Goal: Contribute content: Add original content to the website for others to see

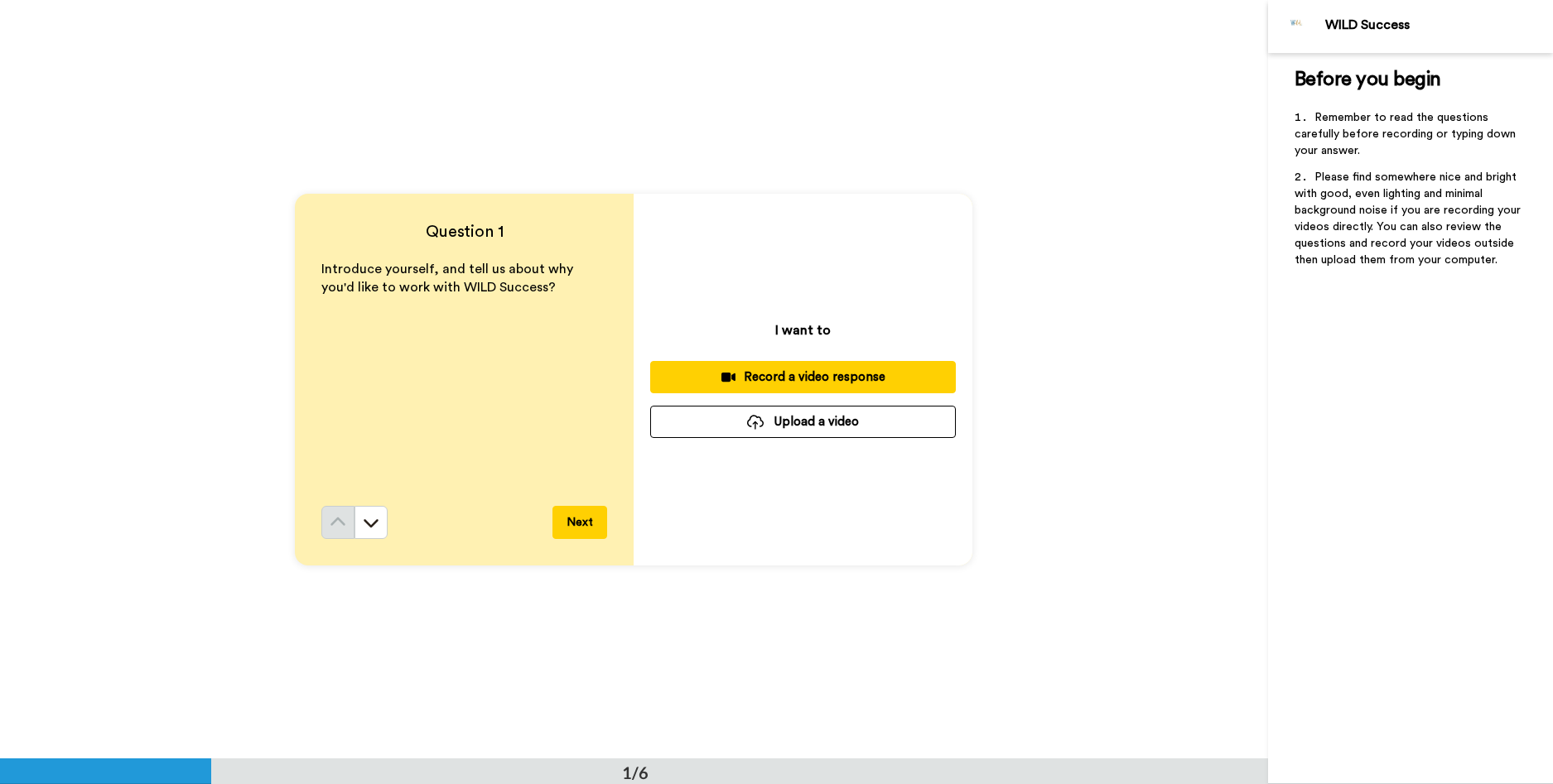
click at [813, 388] on button "Record a video response" at bounding box center [802, 377] width 306 height 32
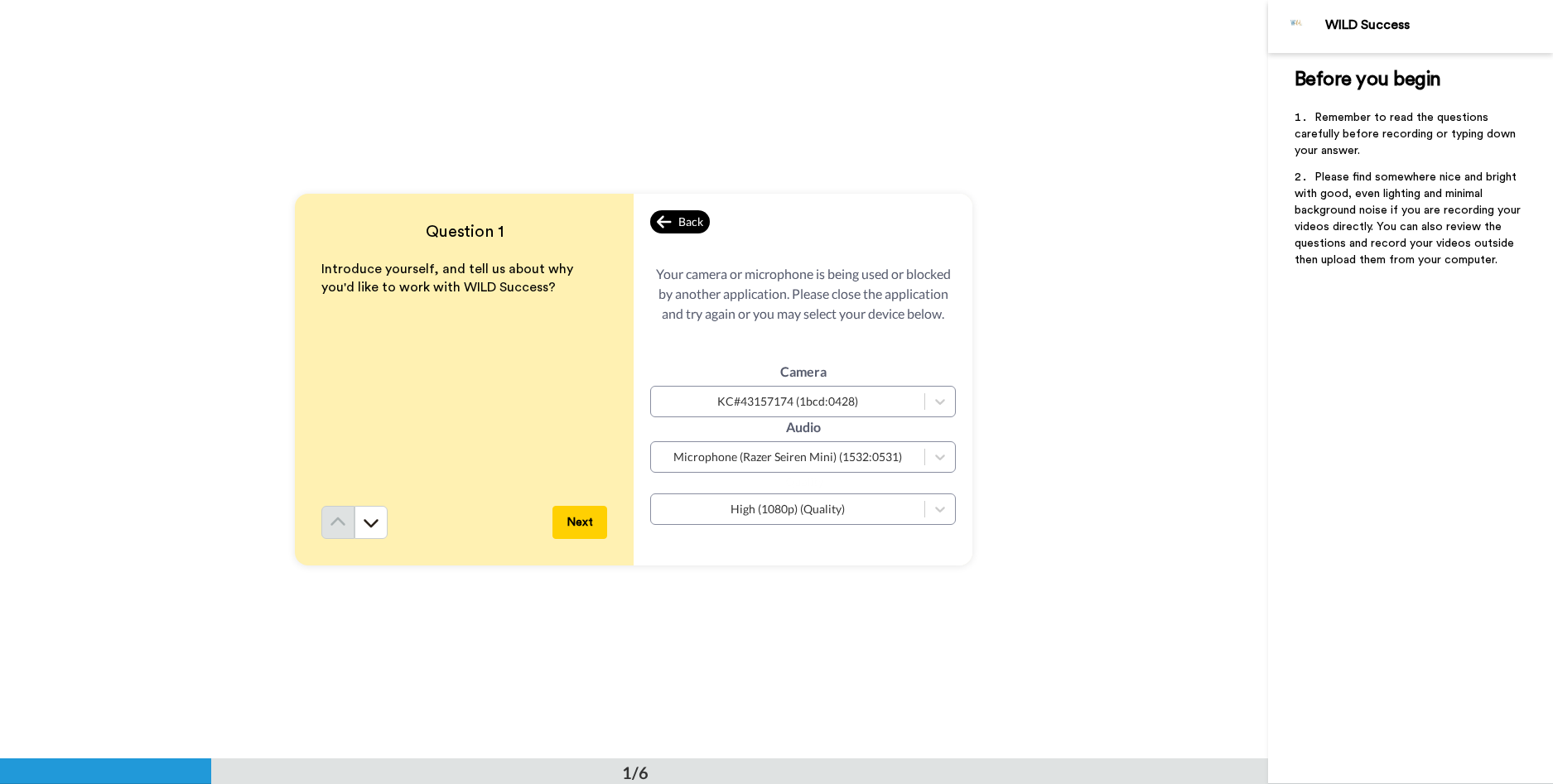
click at [666, 223] on div "Back" at bounding box center [680, 221] width 60 height 23
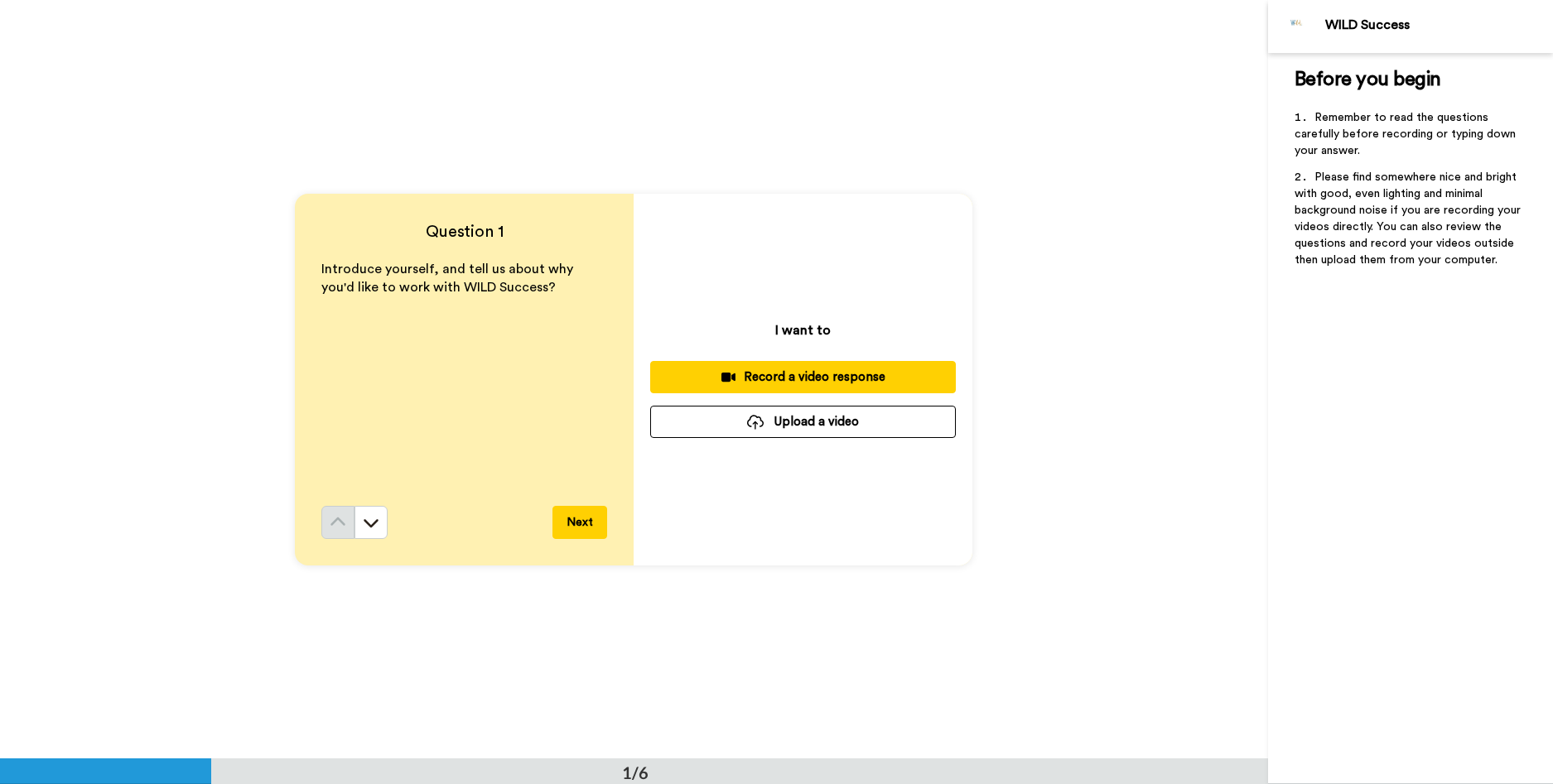
click at [822, 375] on div "Record a video response" at bounding box center [803, 376] width 279 height 17
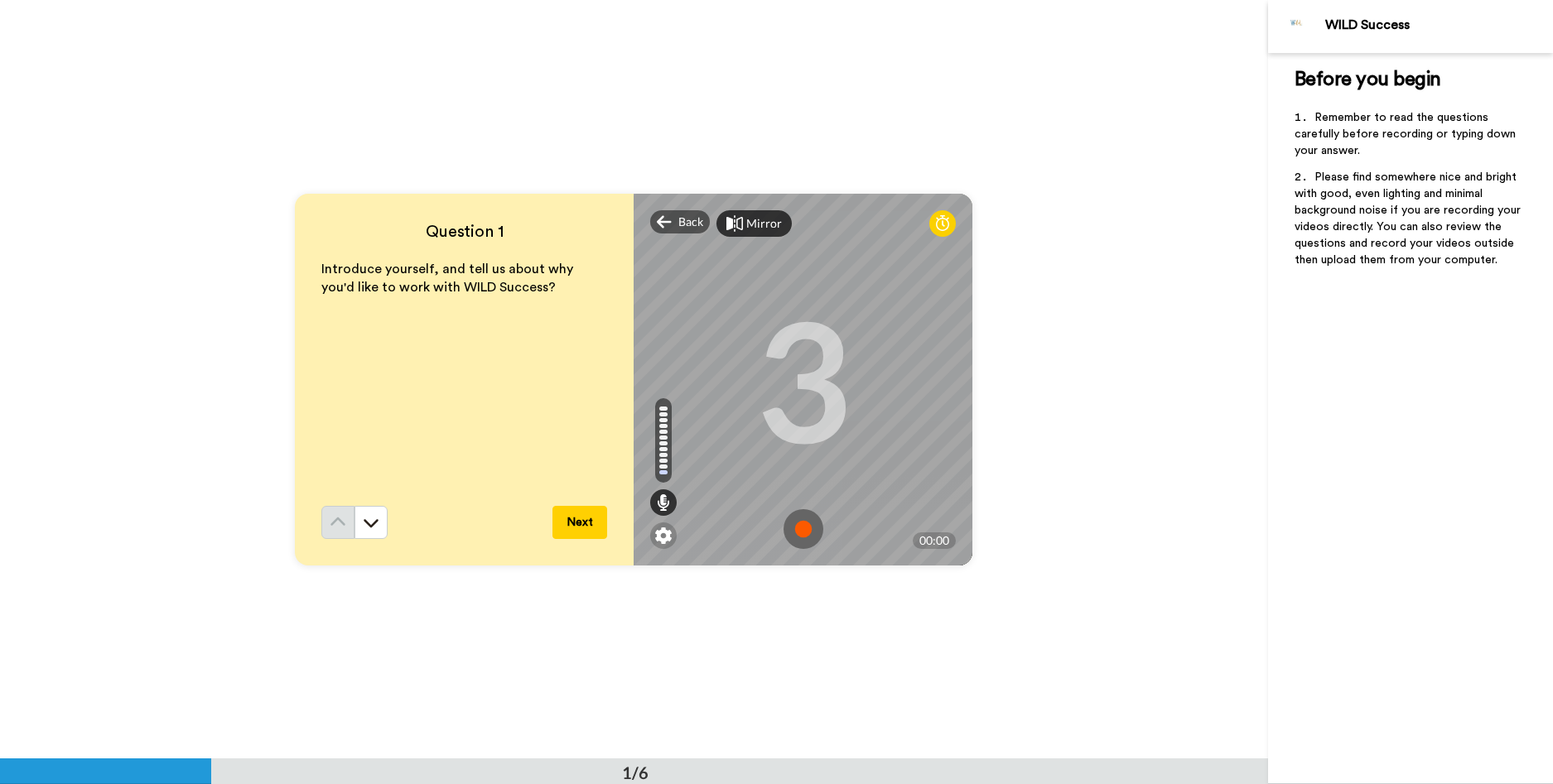
click at [801, 540] on img at bounding box center [803, 529] width 40 height 40
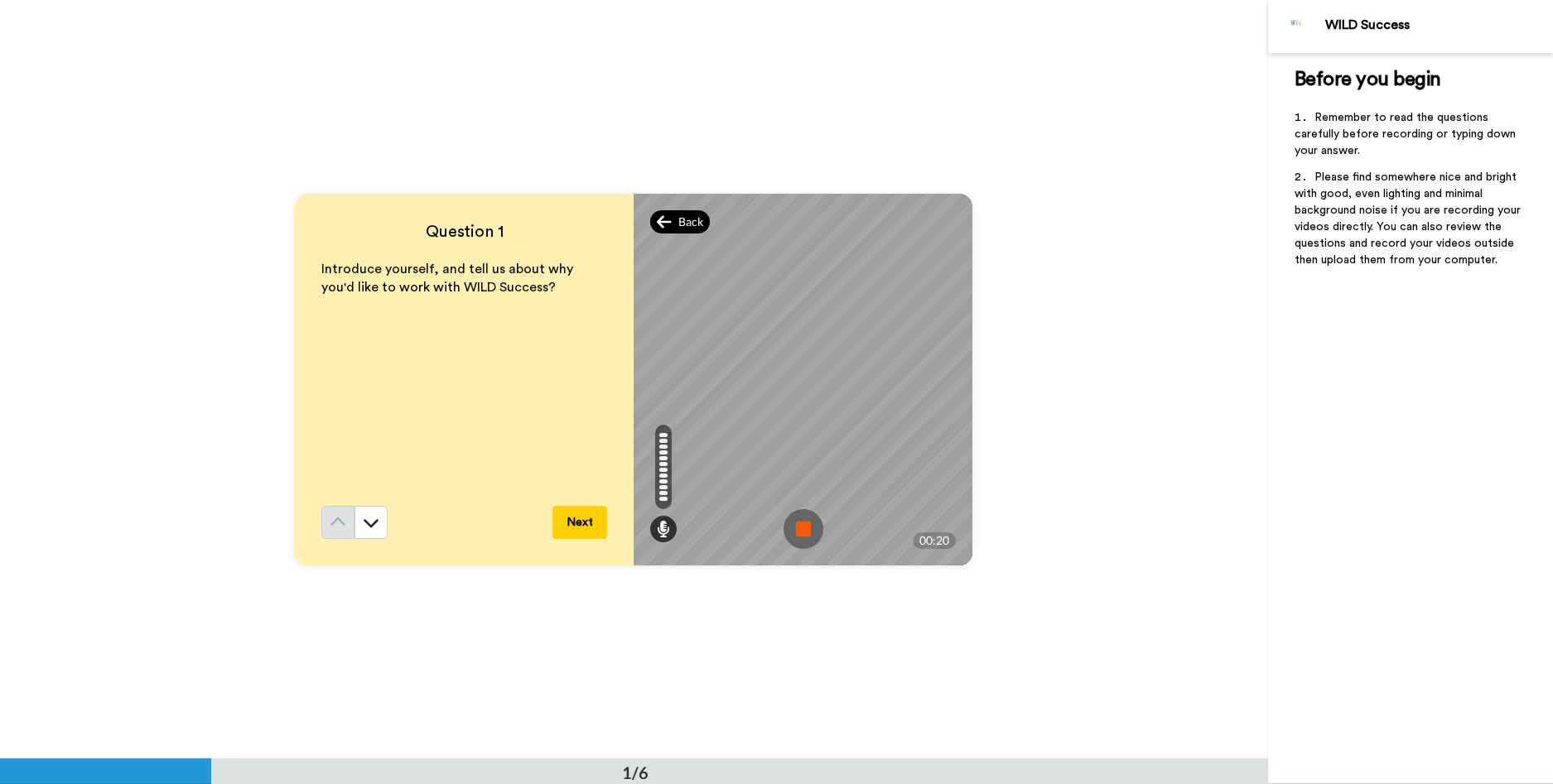
click at [660, 229] on icon at bounding box center [664, 222] width 15 height 17
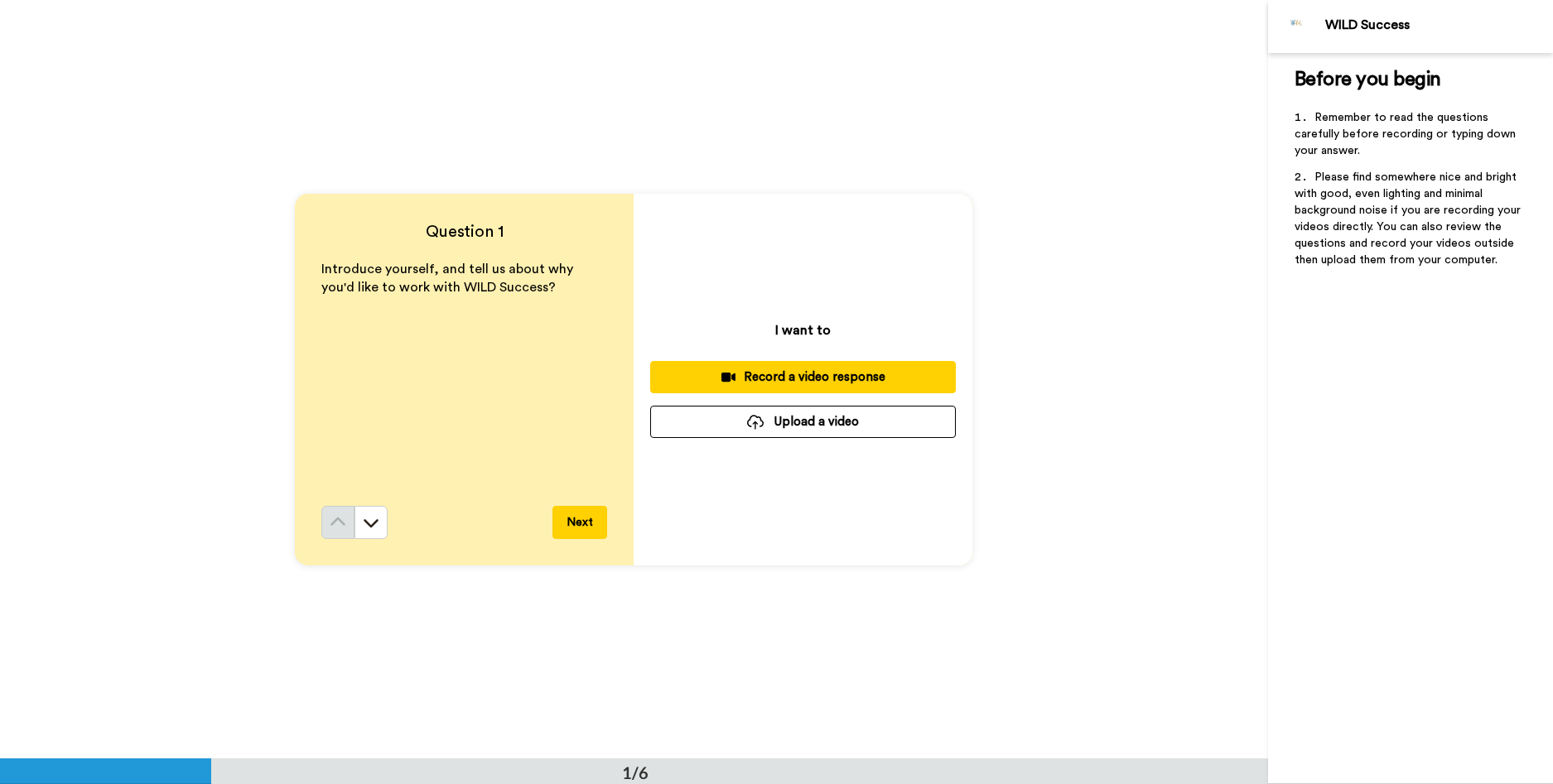
click at [847, 373] on div "Record a video response" at bounding box center [803, 376] width 279 height 17
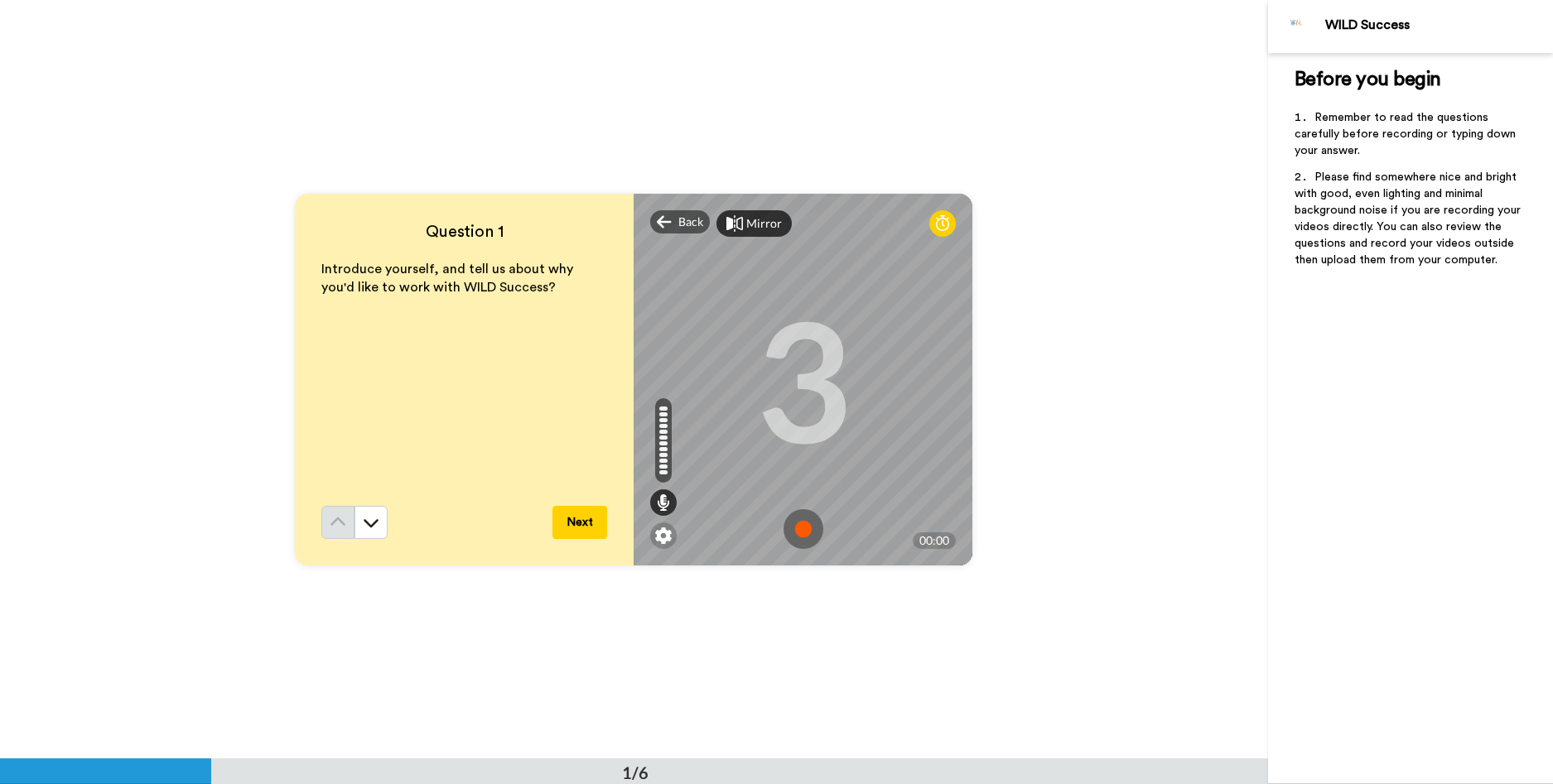
click at [798, 530] on img at bounding box center [803, 529] width 40 height 40
click at [792, 525] on img at bounding box center [803, 529] width 40 height 40
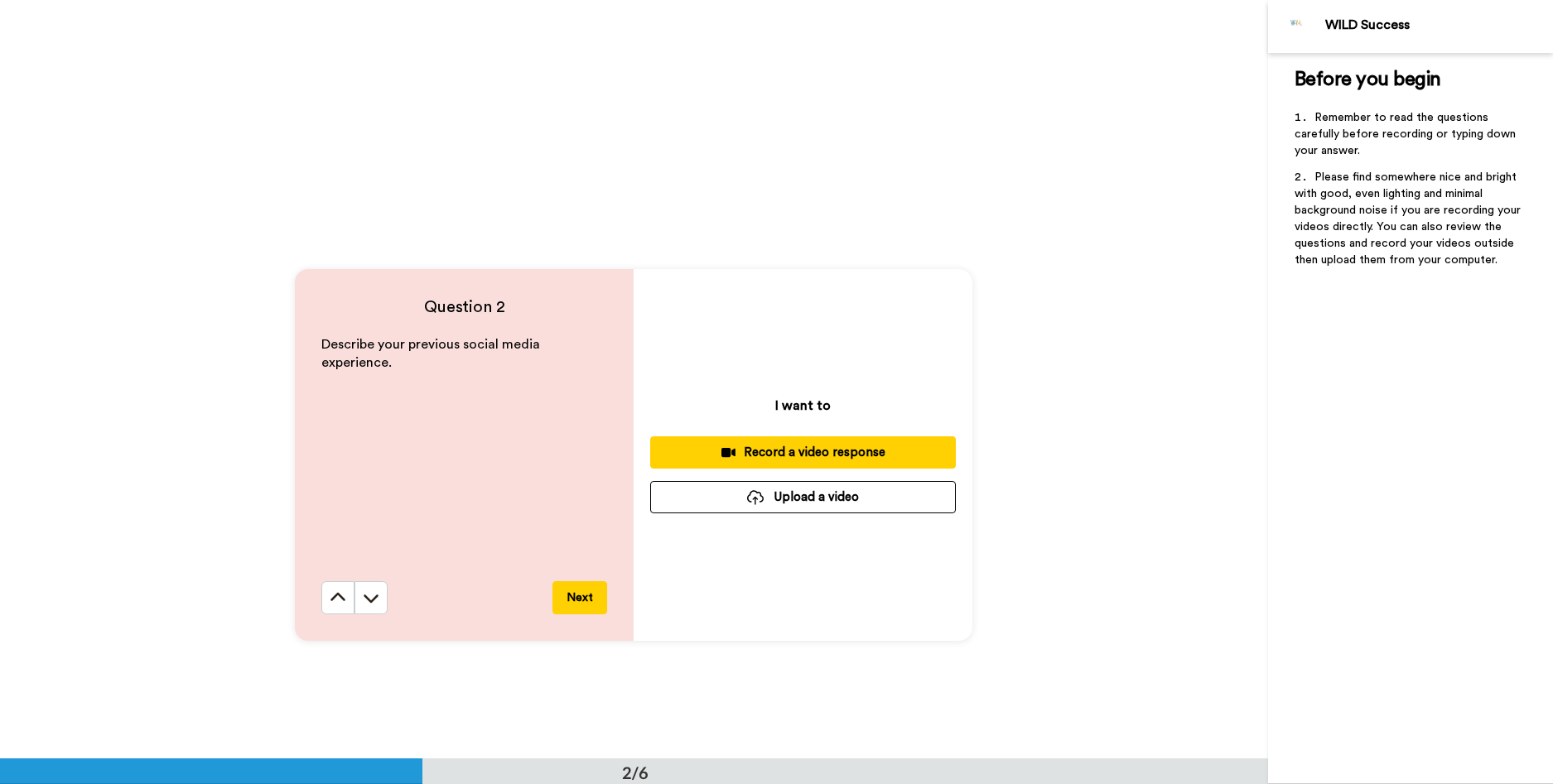
scroll to position [745, 0]
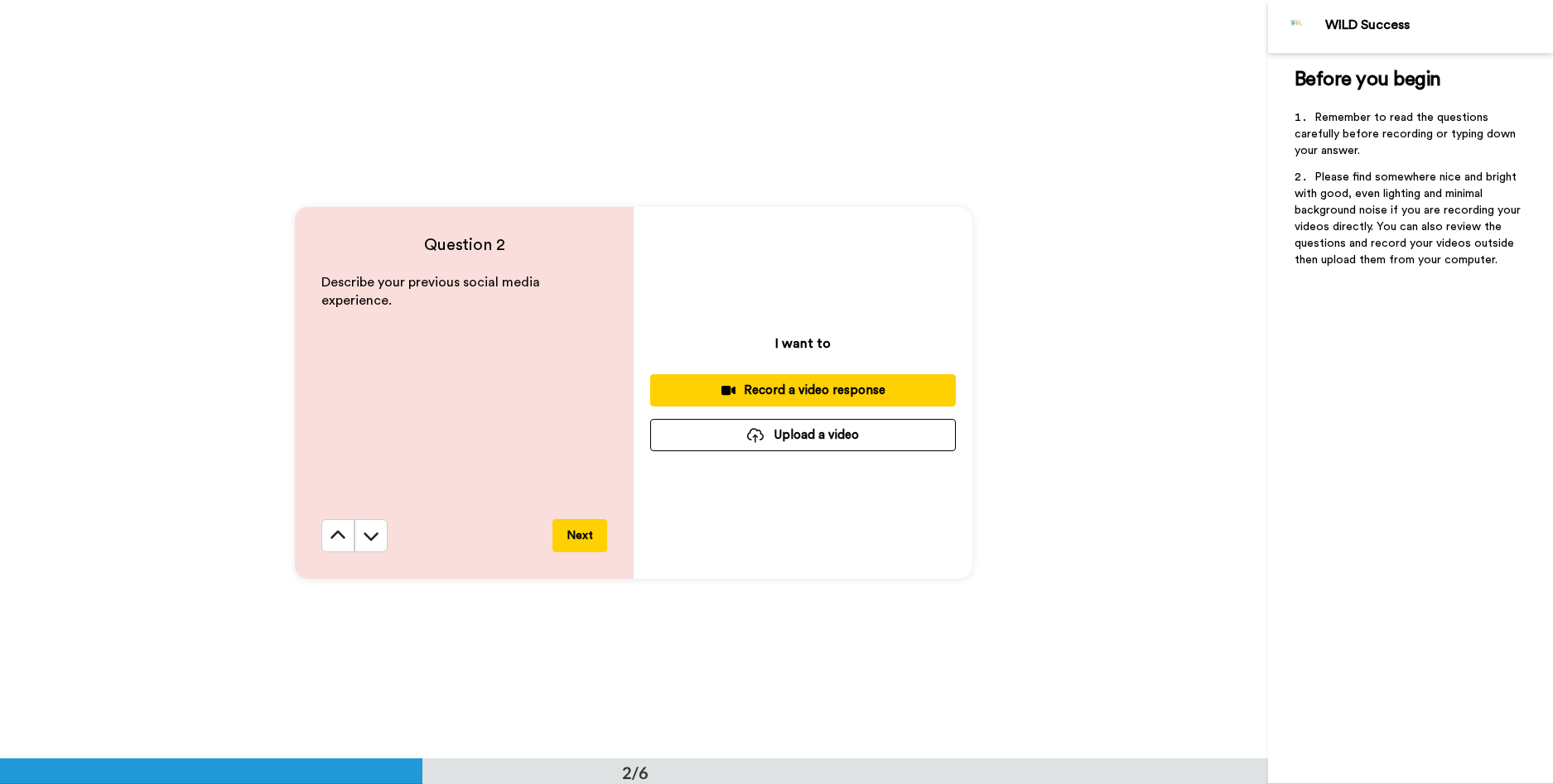
click at [844, 400] on button "Record a video response" at bounding box center [802, 390] width 306 height 32
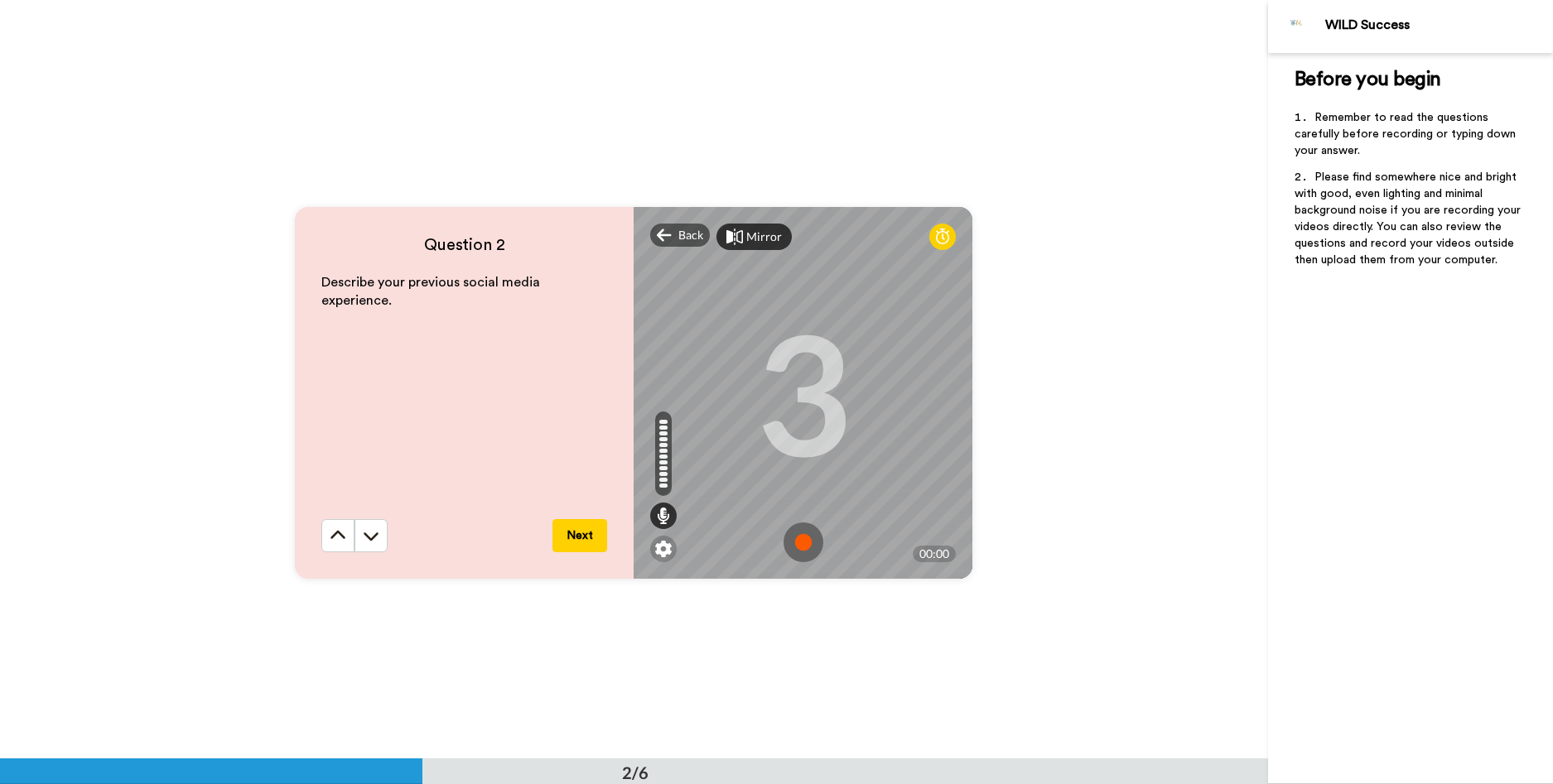
click at [808, 545] on img at bounding box center [803, 542] width 40 height 40
click at [786, 538] on img at bounding box center [803, 542] width 40 height 40
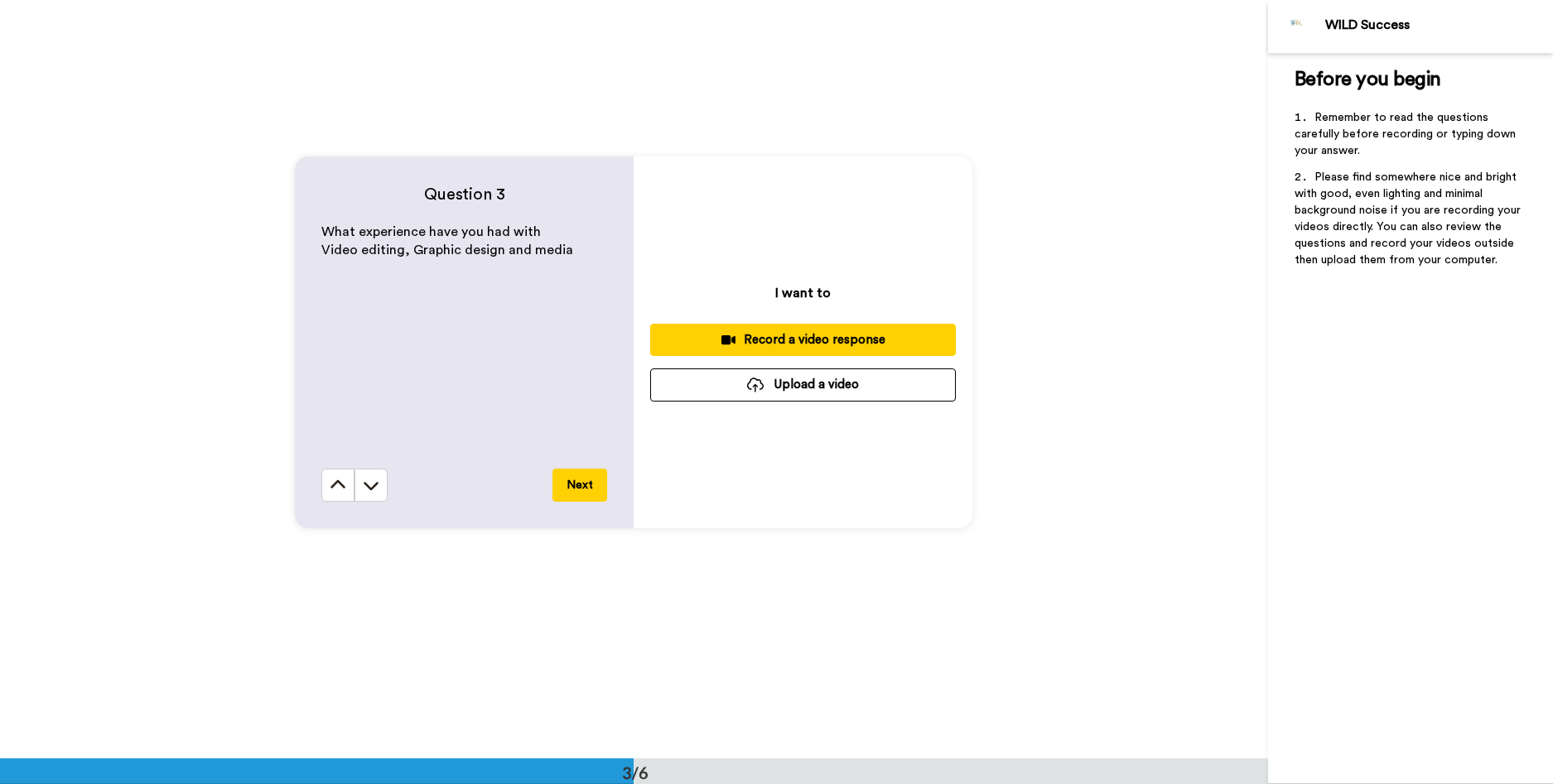
scroll to position [1573, 0]
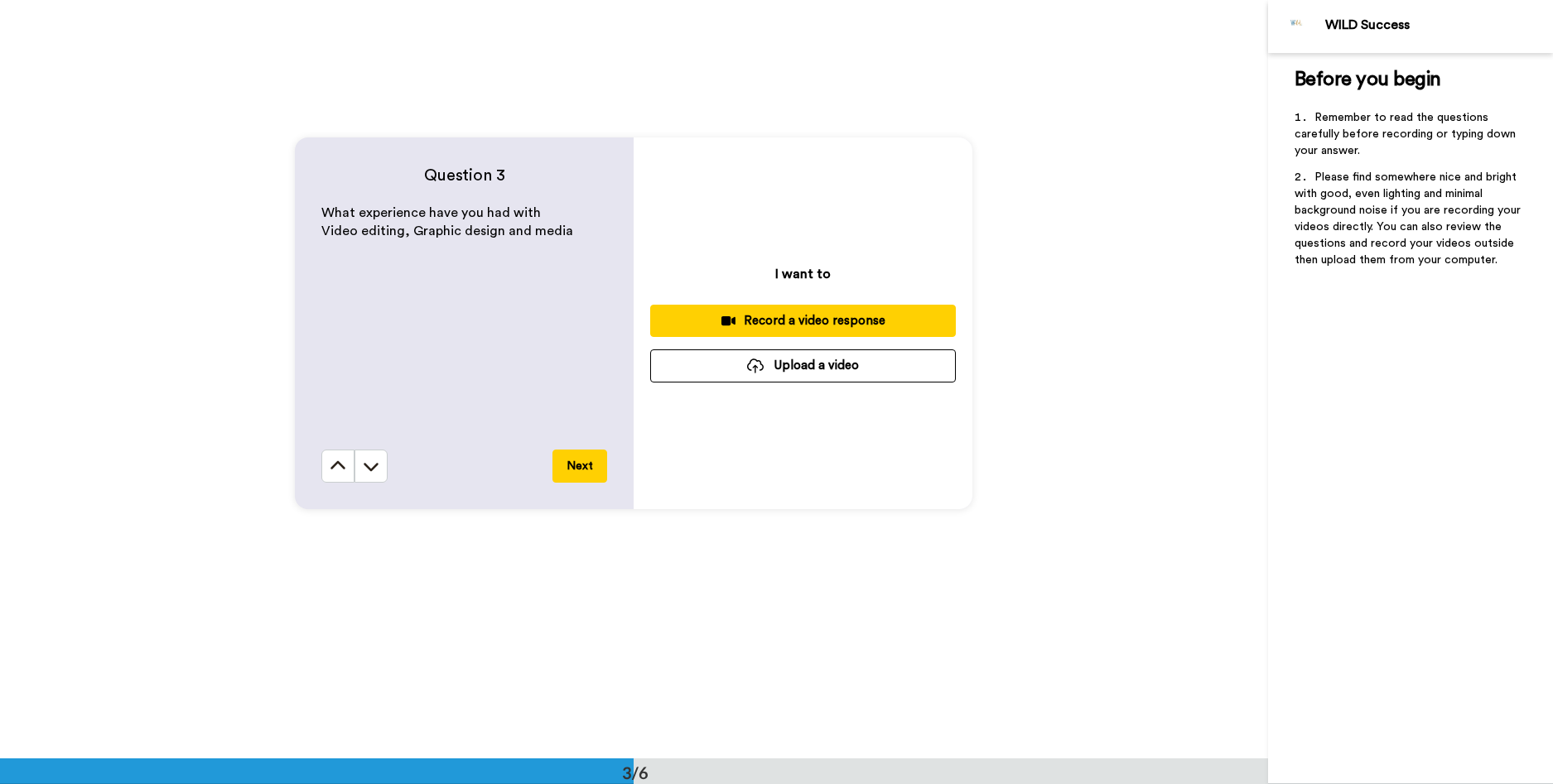
click at [877, 327] on div "Record a video response" at bounding box center [803, 320] width 279 height 17
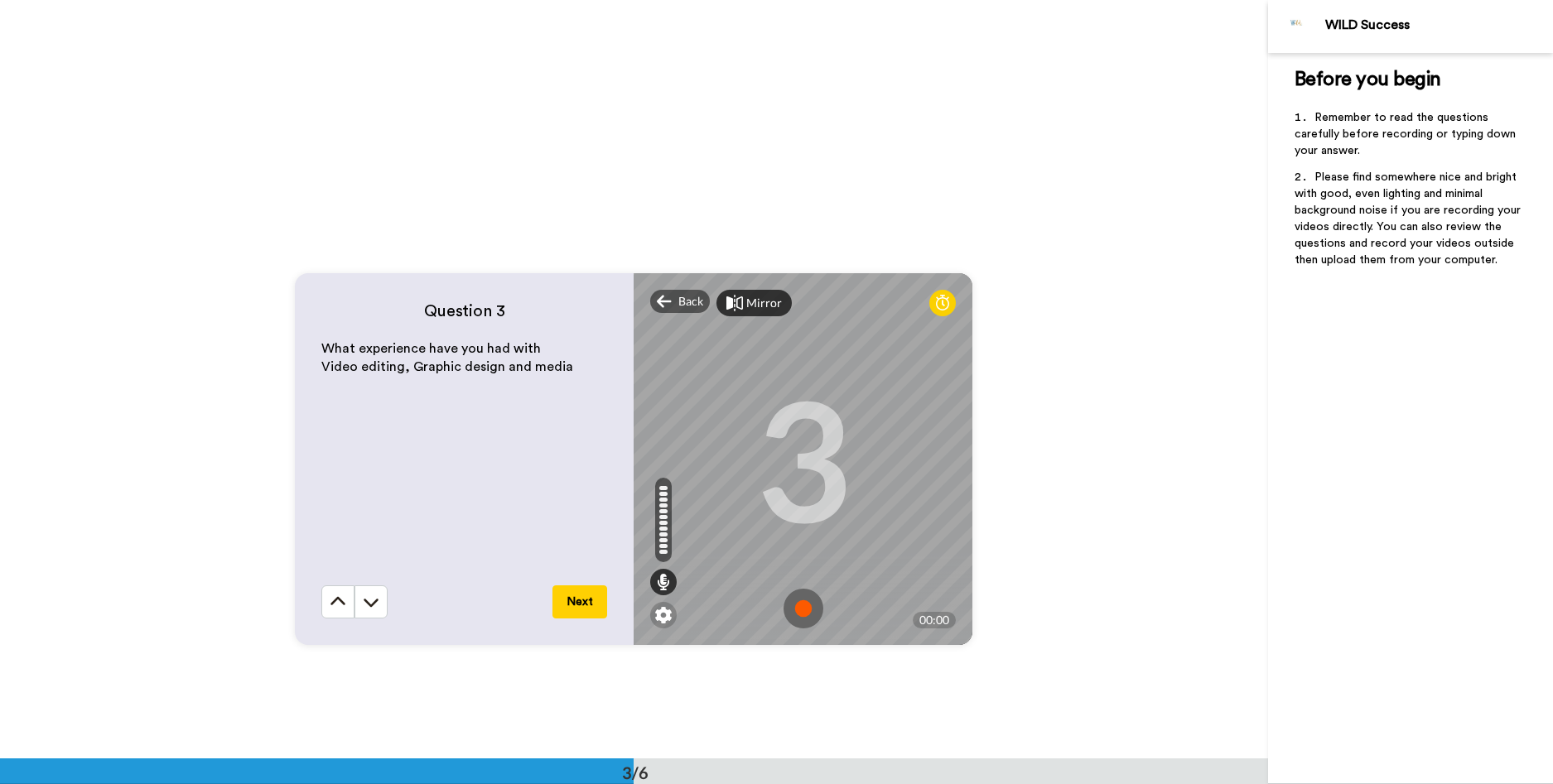
scroll to position [1408, 0]
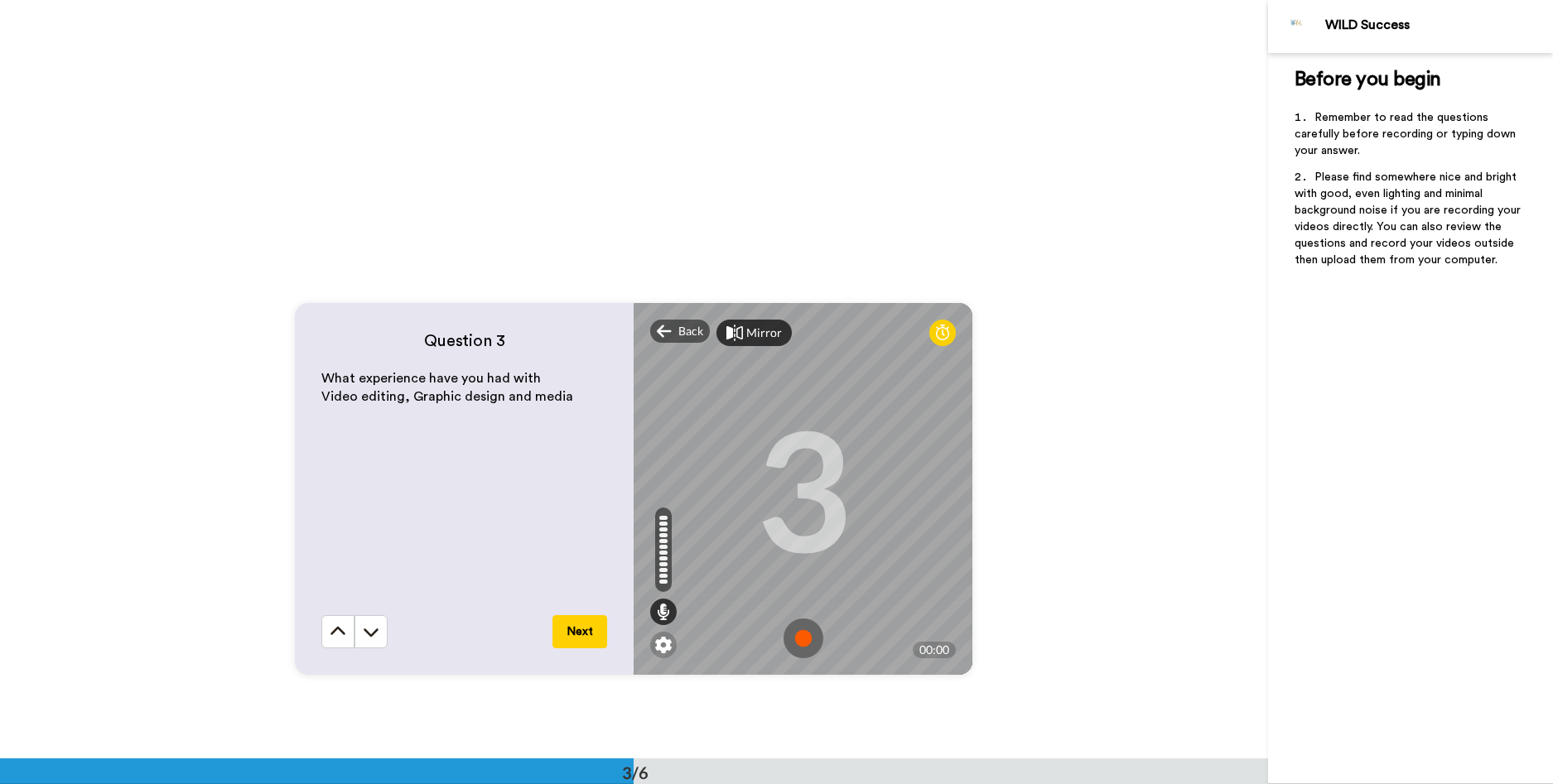
click at [798, 647] on img at bounding box center [803, 639] width 40 height 40
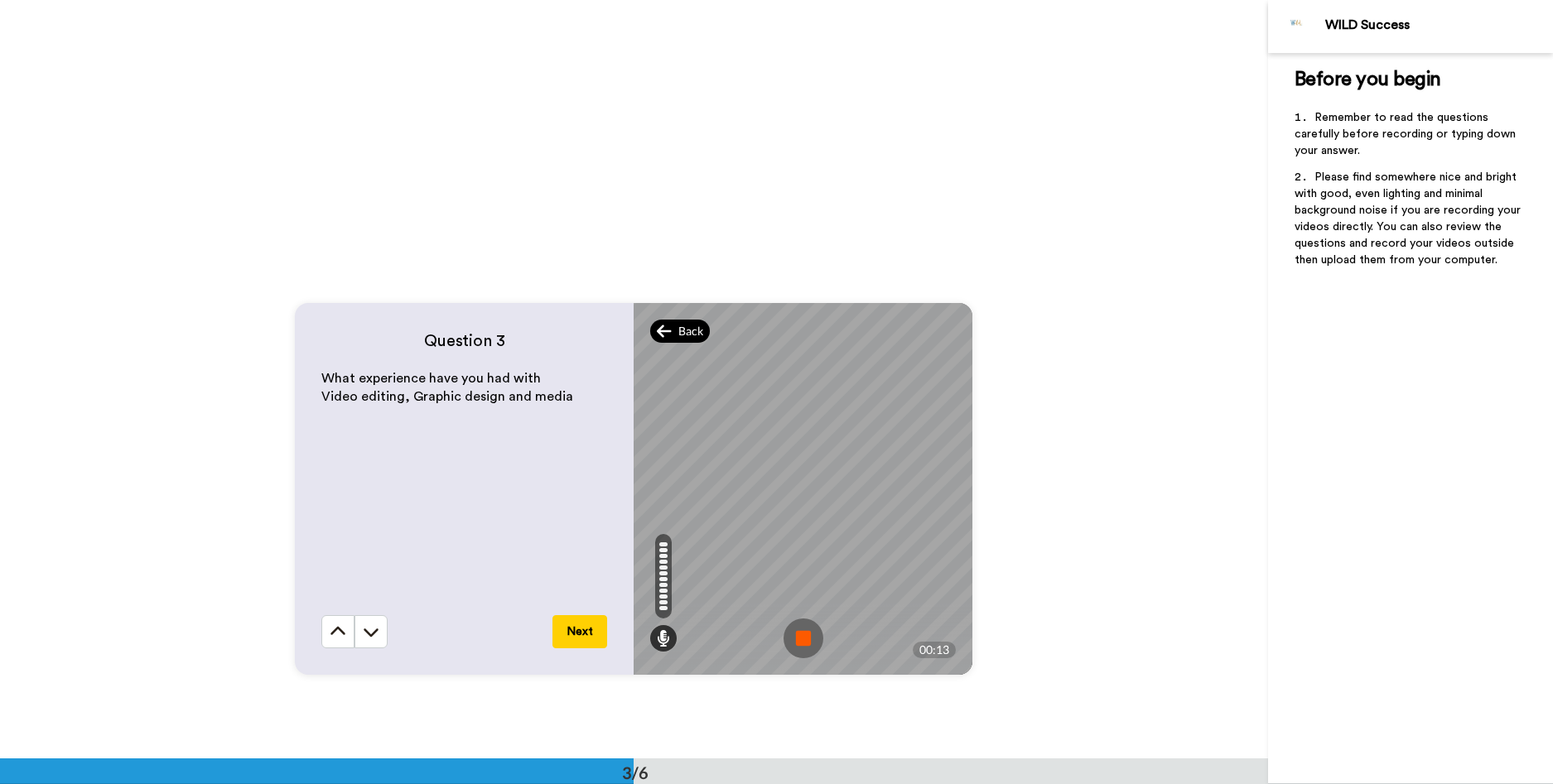
click at [678, 335] on span "Back" at bounding box center [690, 331] width 25 height 17
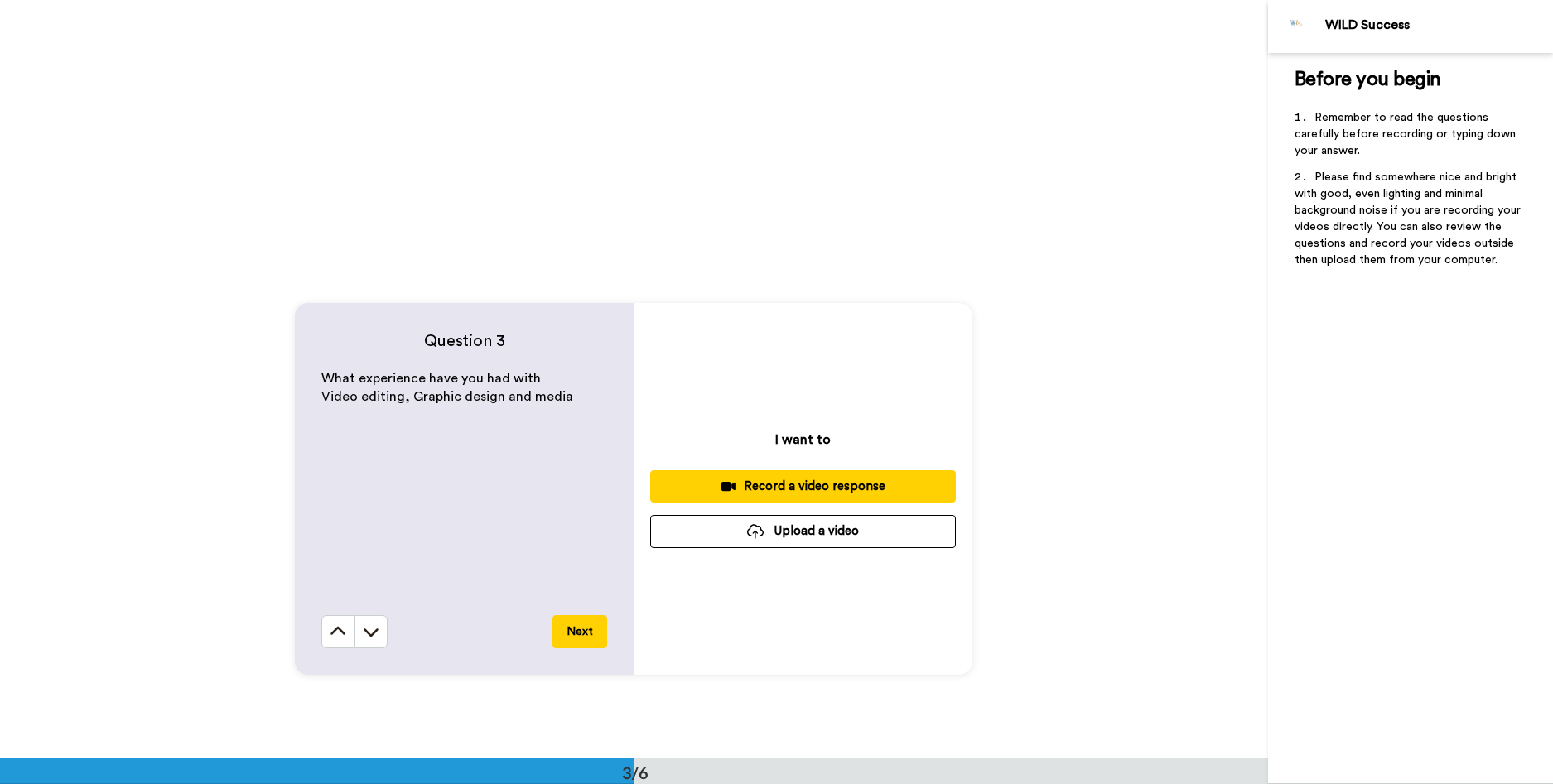
click at [789, 481] on div "Record a video response" at bounding box center [803, 486] width 279 height 17
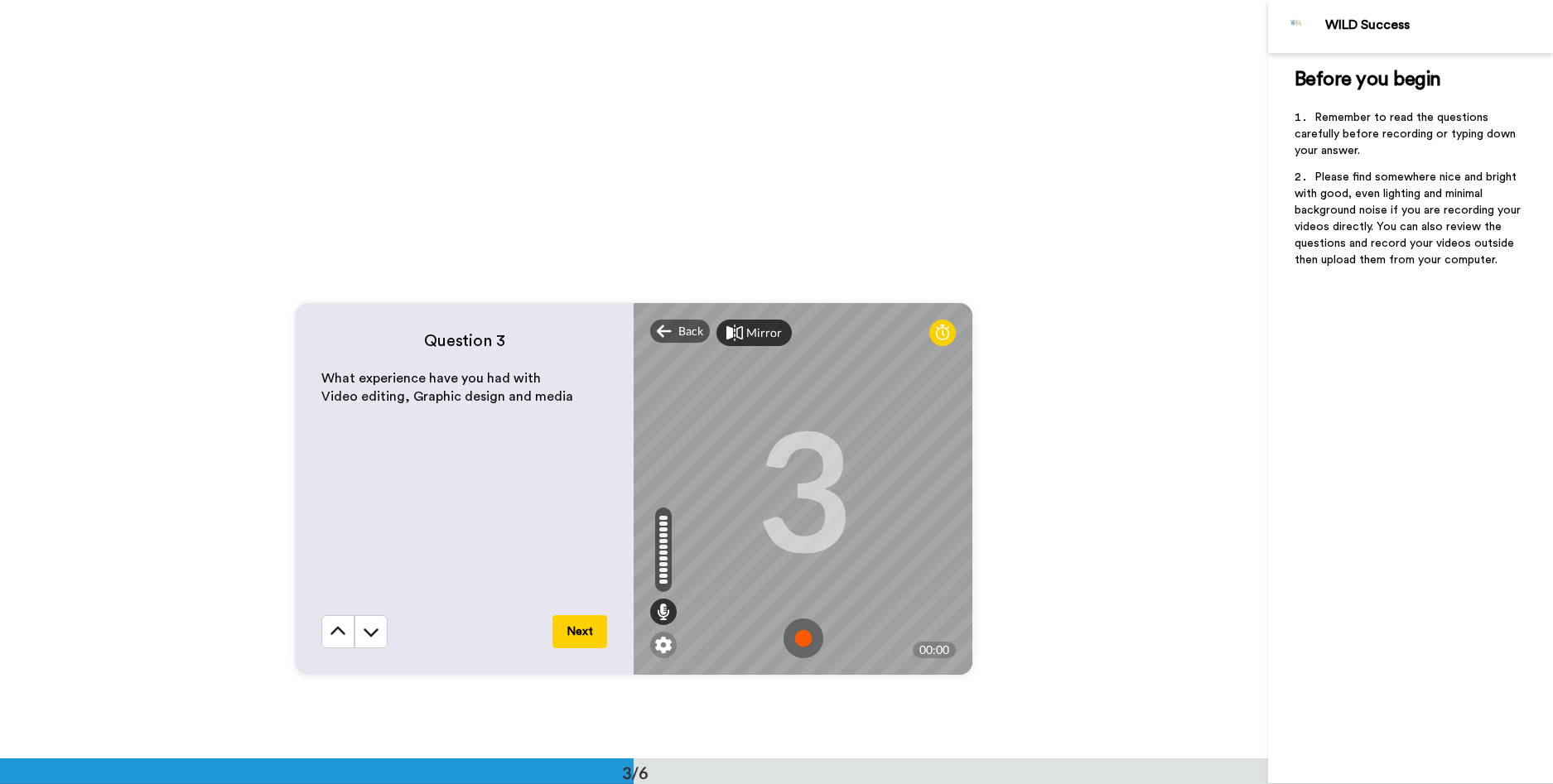
click at [799, 643] on img at bounding box center [803, 639] width 40 height 40
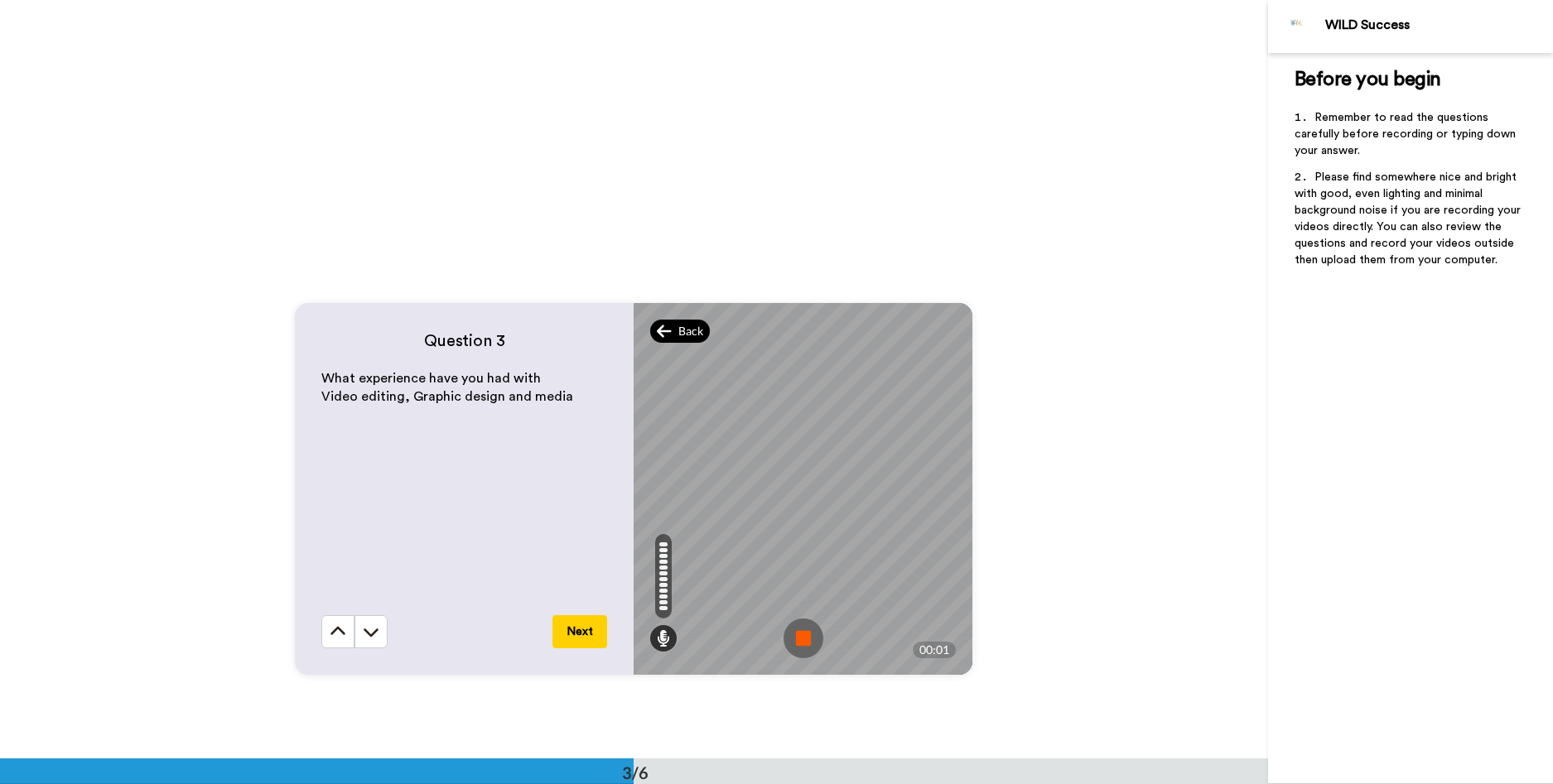
click at [678, 323] on span "Back" at bounding box center [690, 331] width 25 height 17
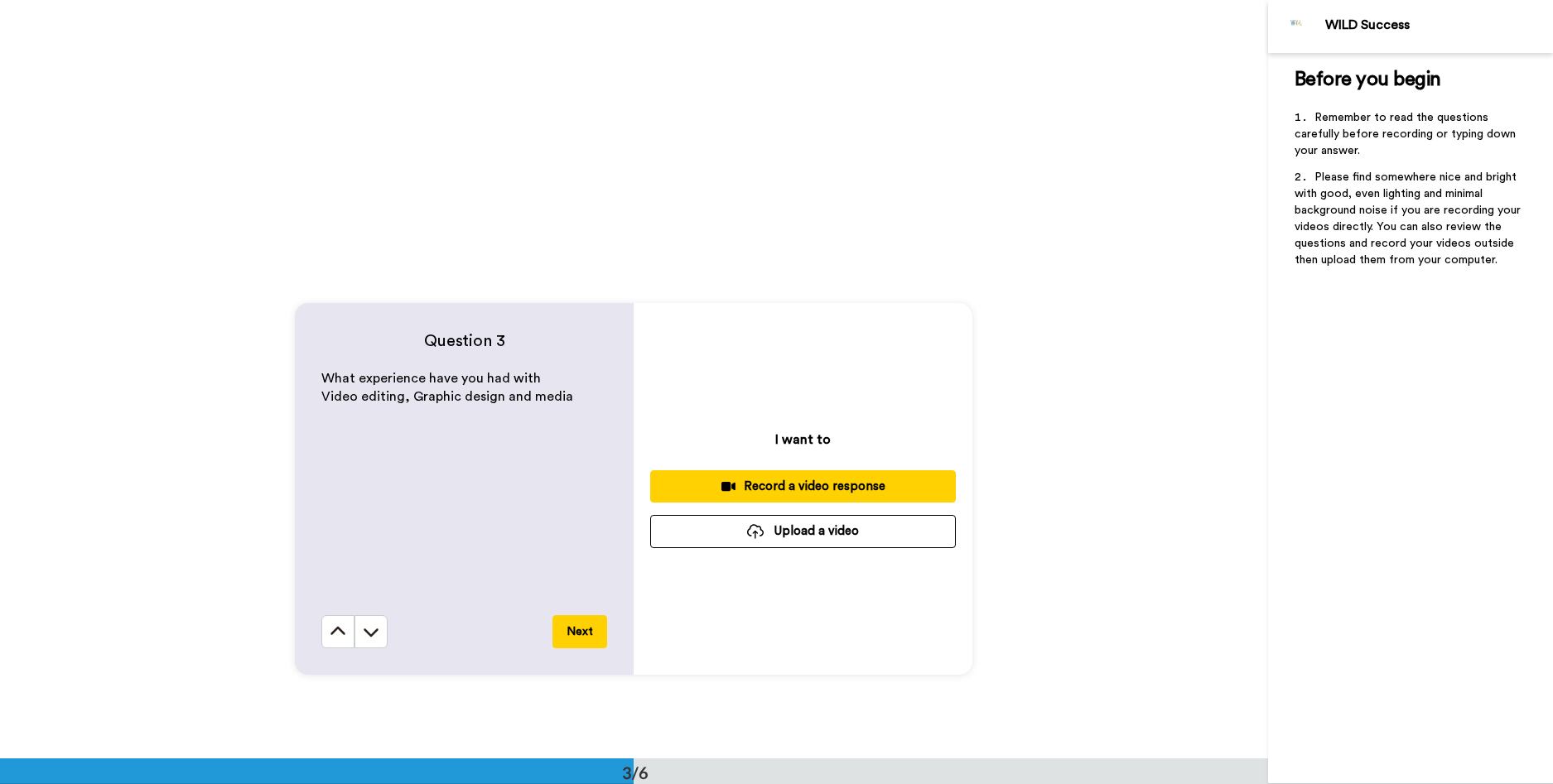
click at [848, 495] on button "Record a video response" at bounding box center [802, 487] width 306 height 32
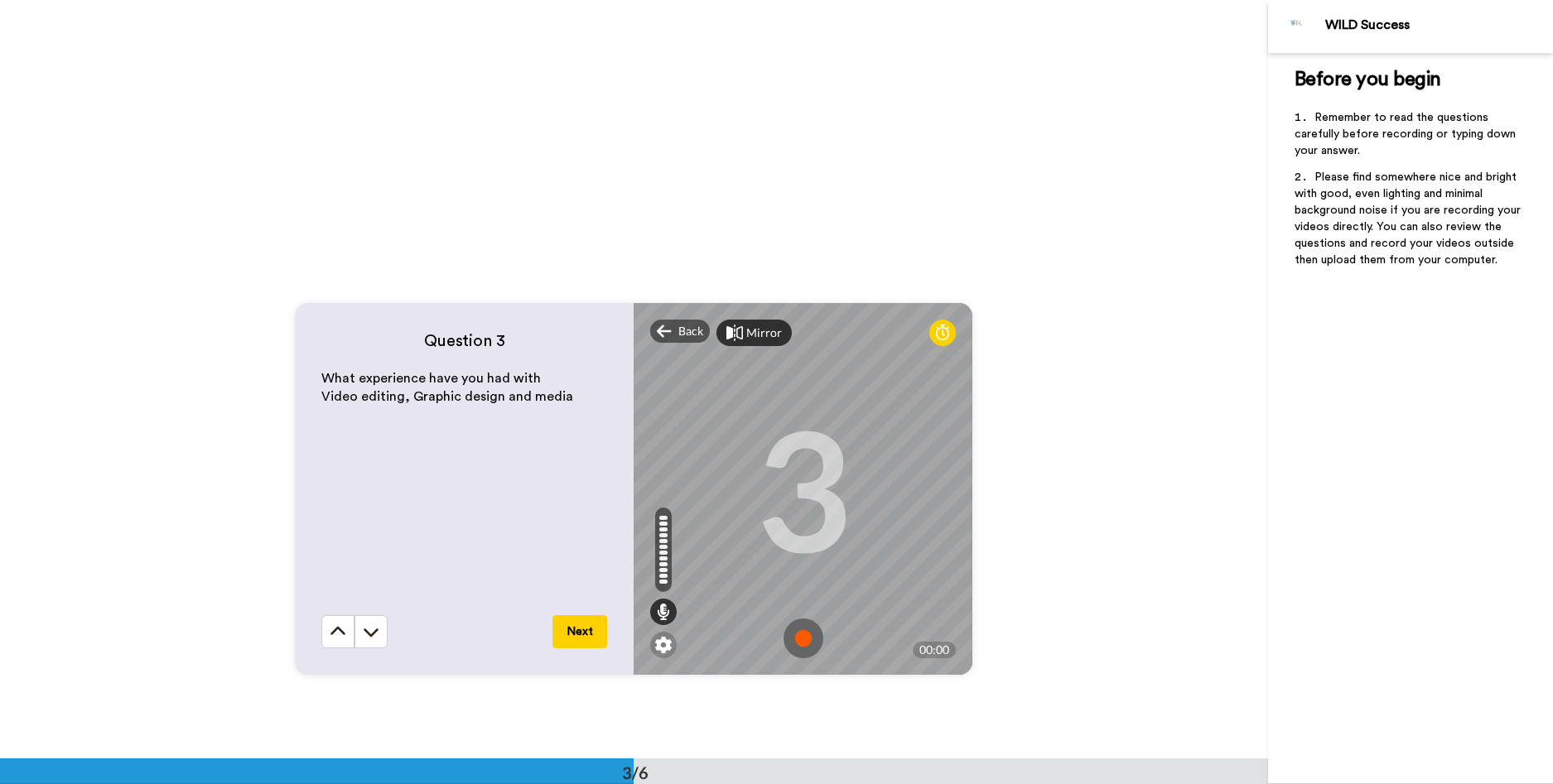
click at [806, 629] on img at bounding box center [803, 639] width 40 height 40
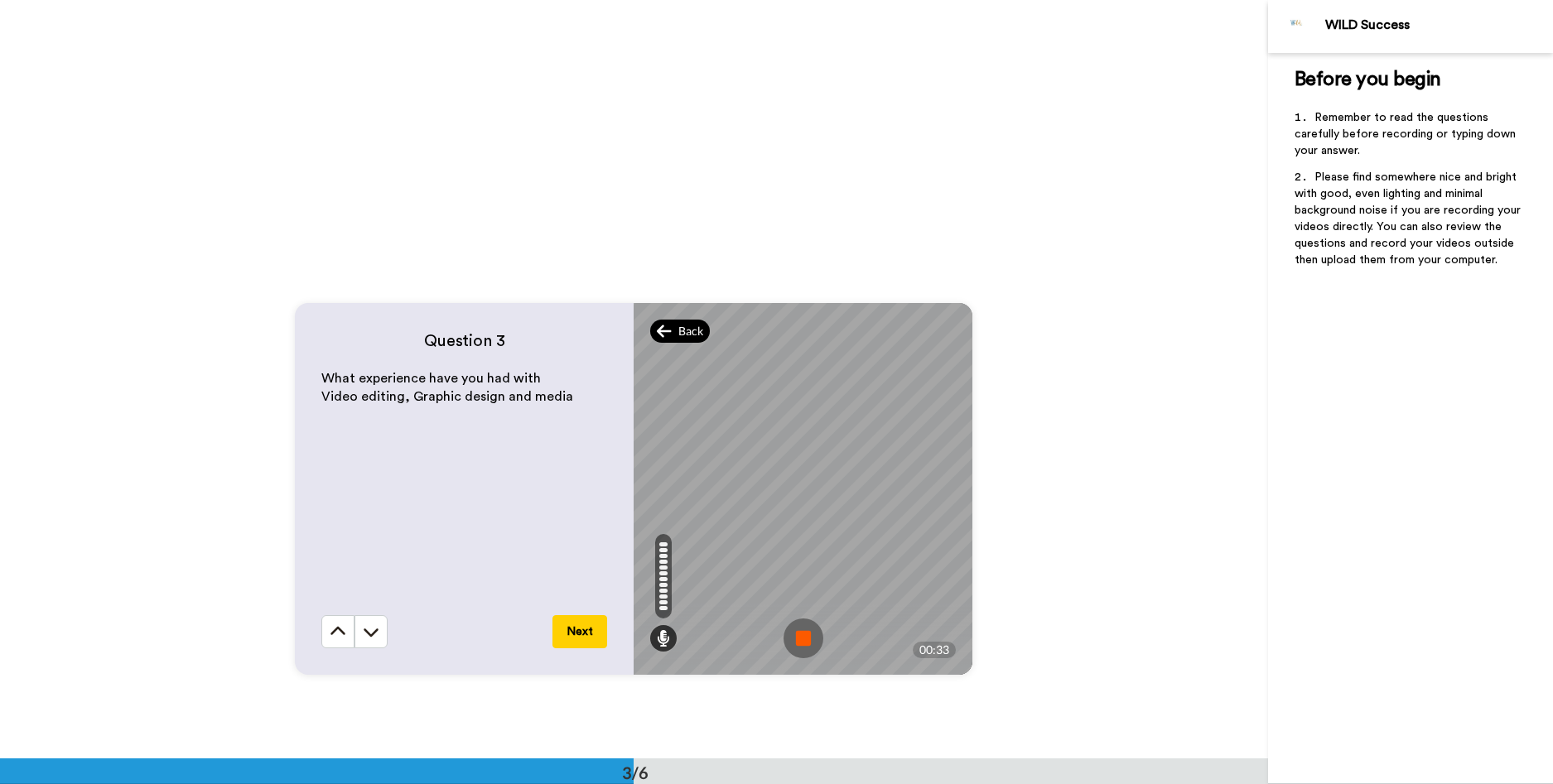
click at [663, 333] on icon at bounding box center [664, 331] width 15 height 17
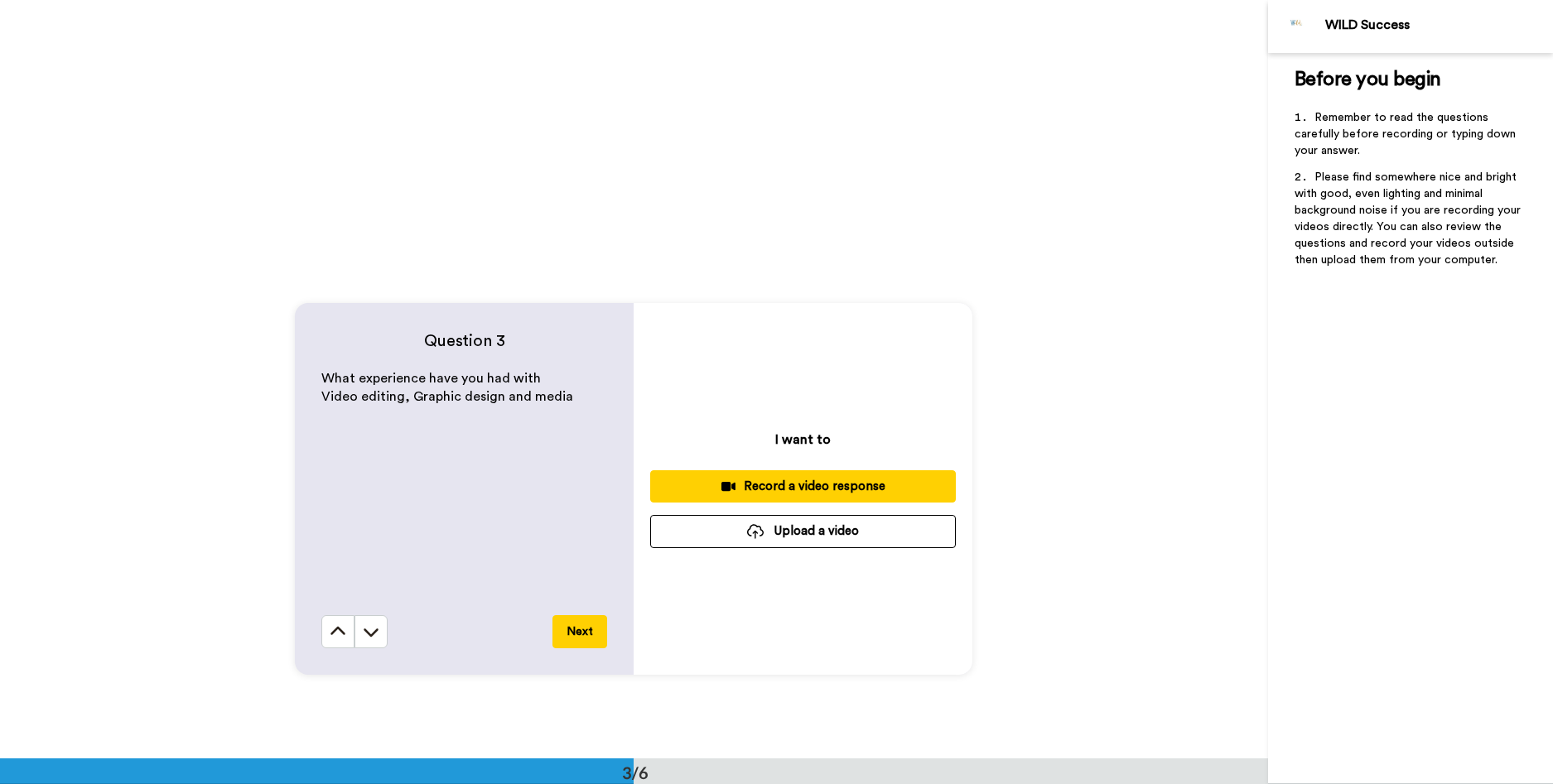
click at [861, 495] on button "Record a video response" at bounding box center [802, 487] width 306 height 32
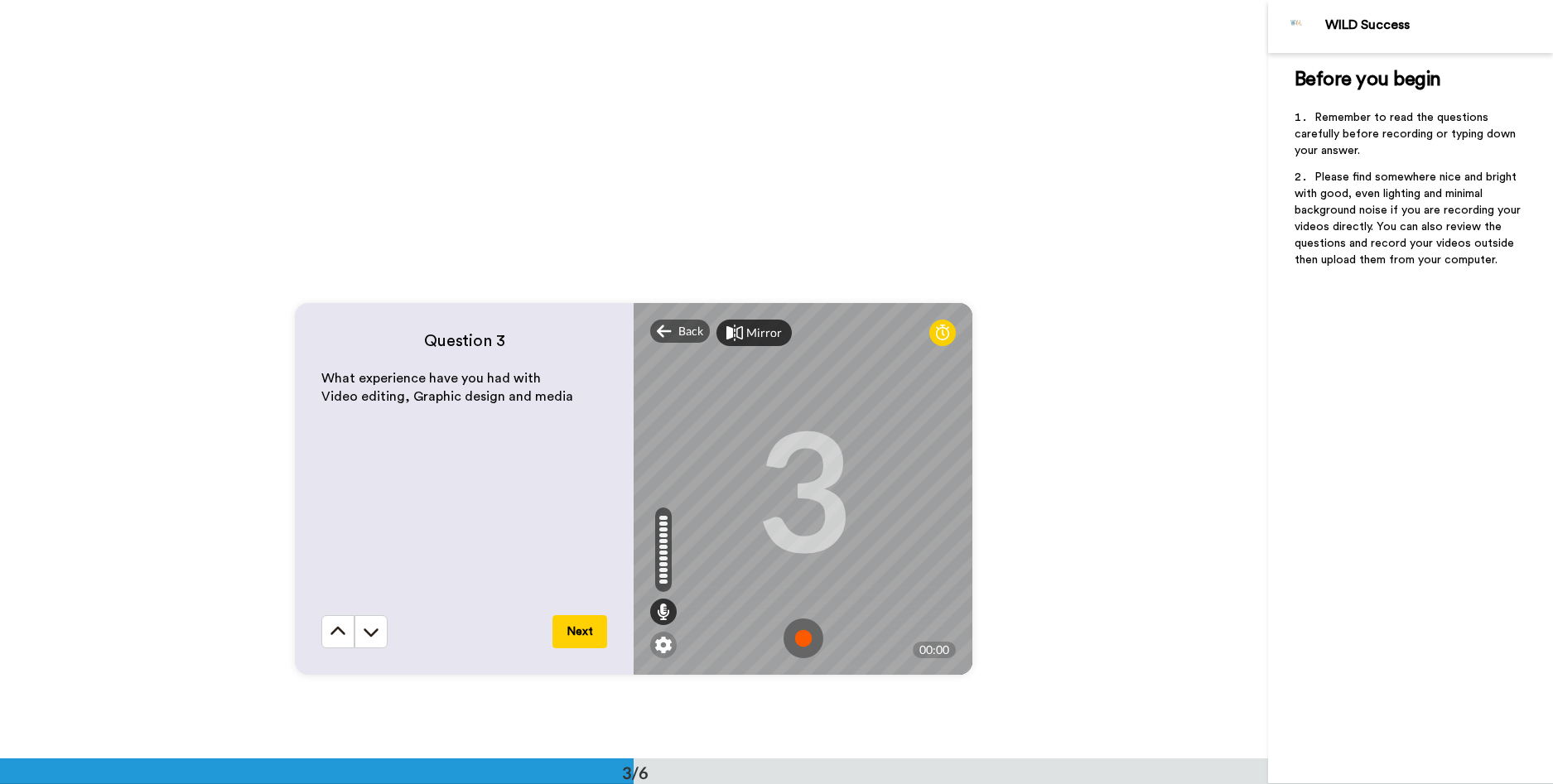
click at [792, 649] on img at bounding box center [803, 639] width 40 height 40
click at [806, 643] on img at bounding box center [803, 639] width 40 height 40
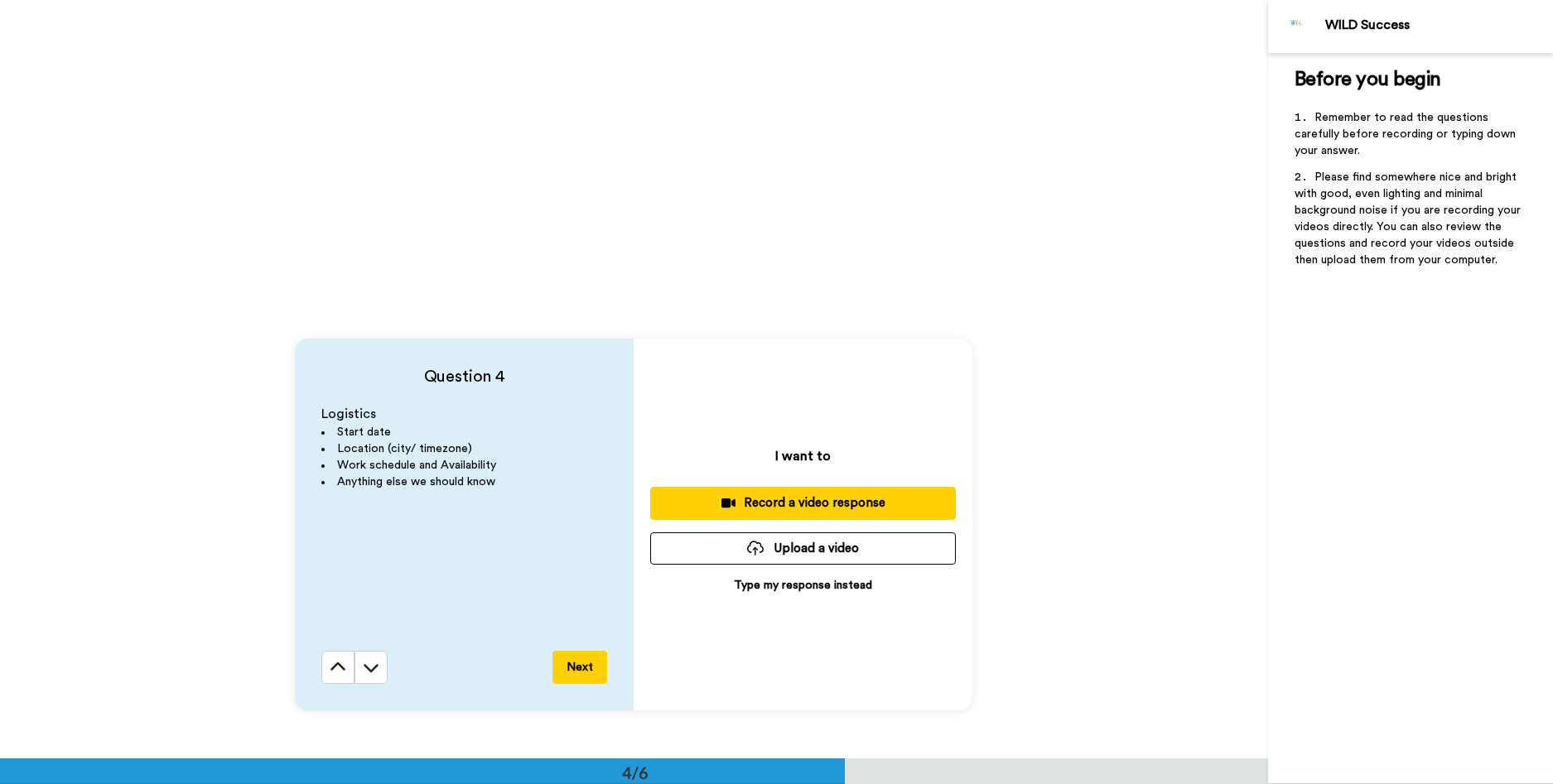
scroll to position [2152, 0]
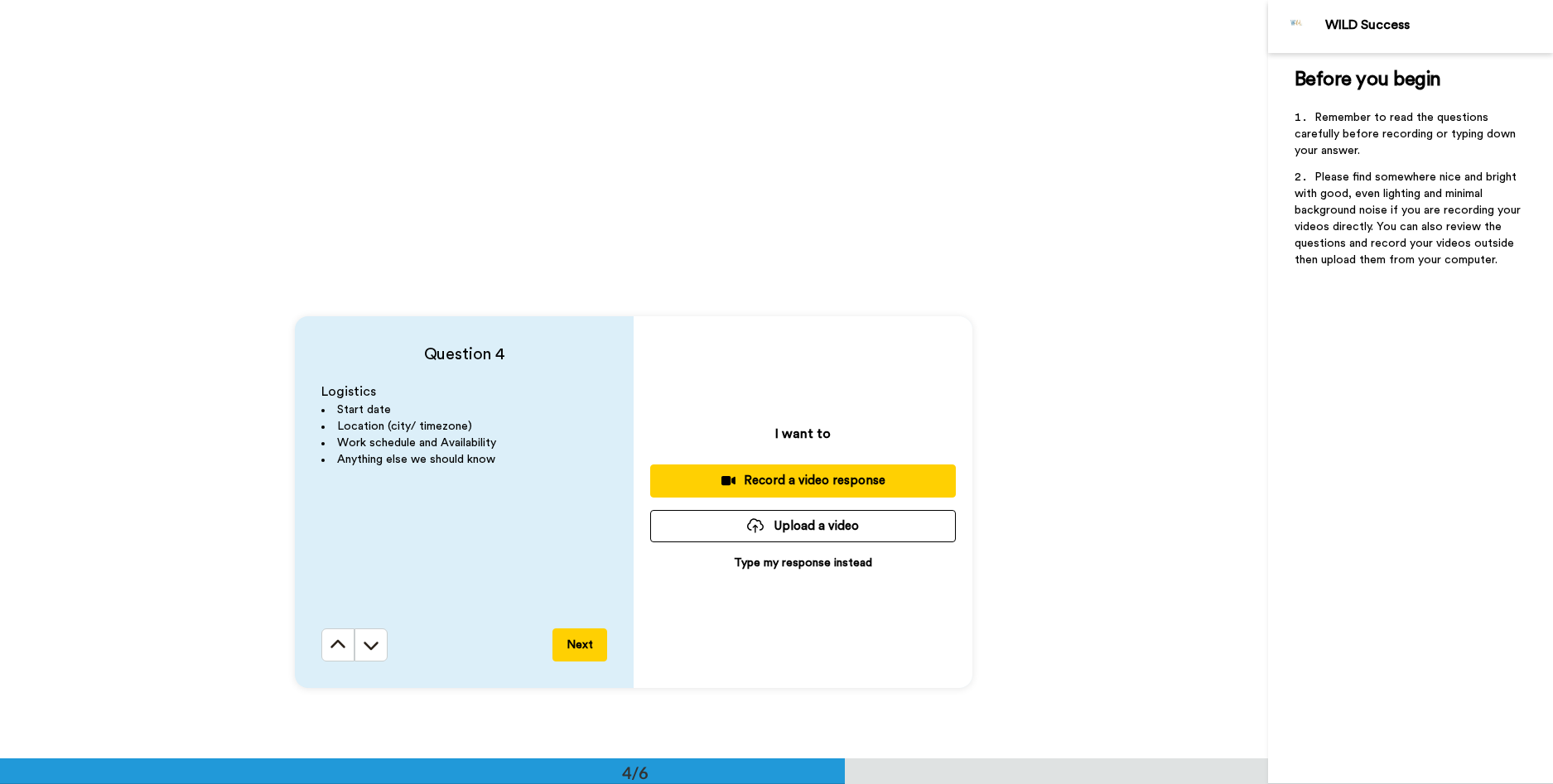
click at [779, 474] on div "Record a video response" at bounding box center [803, 480] width 279 height 17
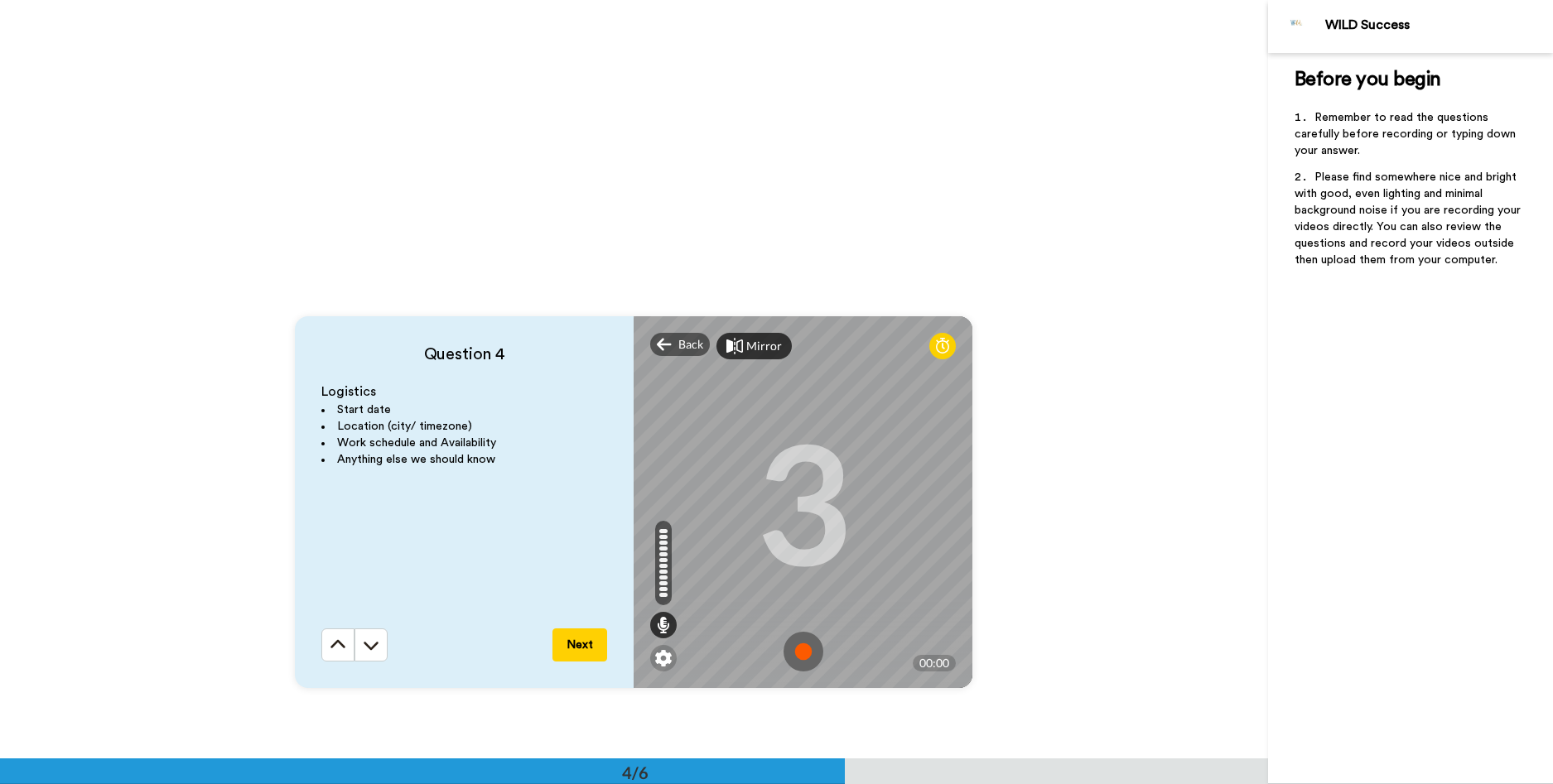
click at [798, 645] on img at bounding box center [803, 652] width 40 height 40
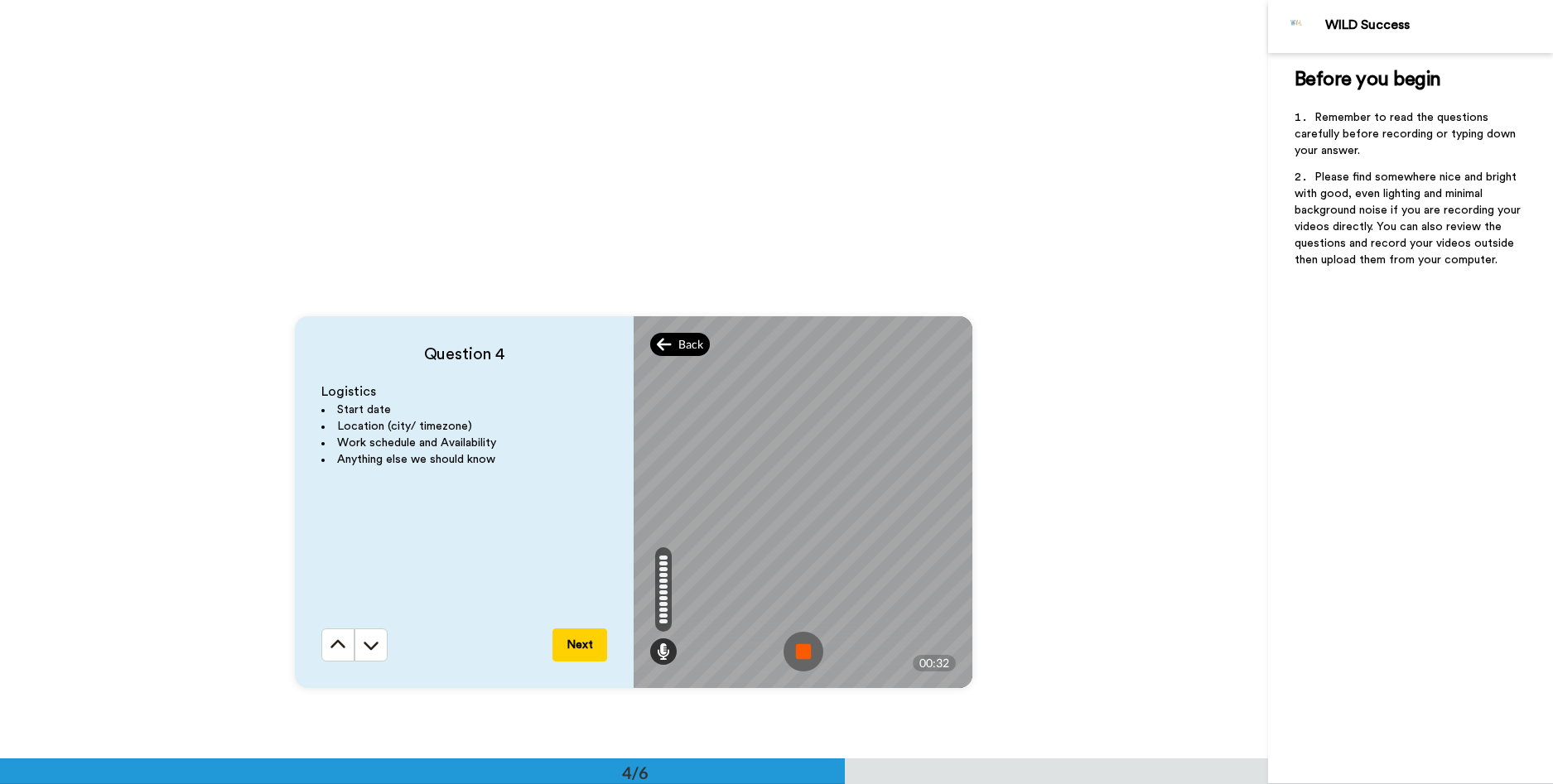
click at [692, 337] on span "Back" at bounding box center [690, 344] width 25 height 17
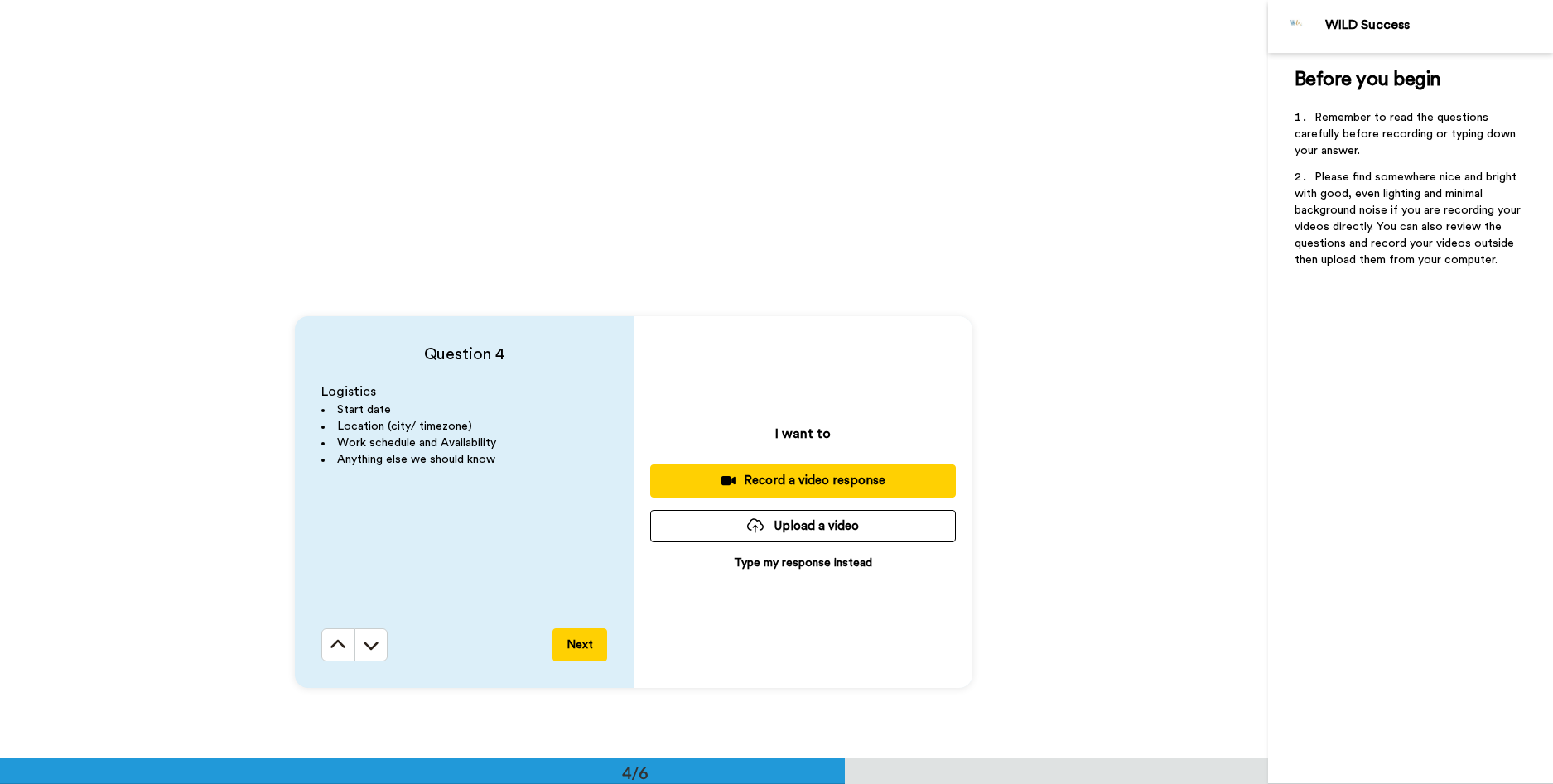
click at [870, 487] on div "Record a video response" at bounding box center [803, 480] width 279 height 17
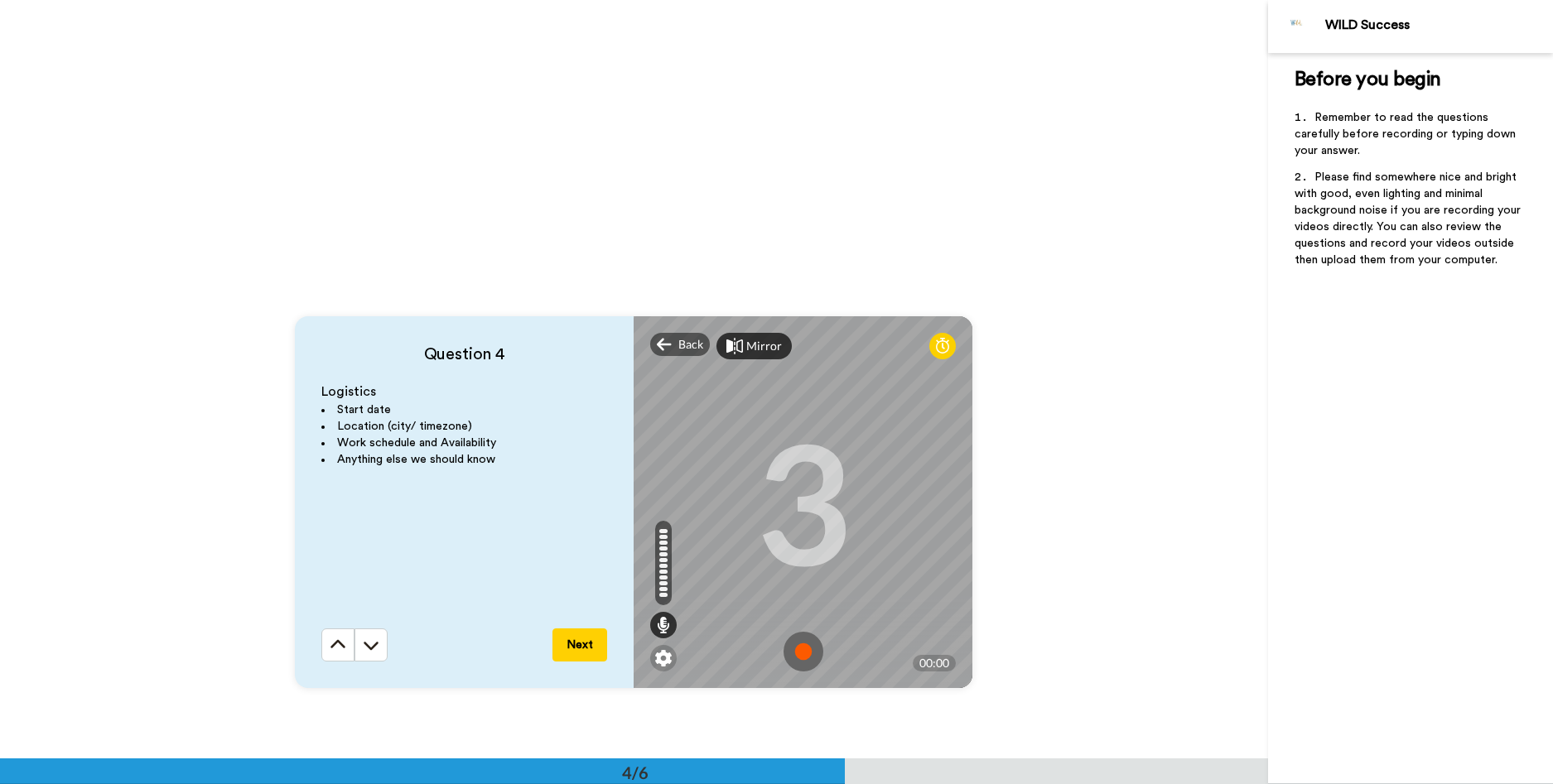
click at [784, 661] on img at bounding box center [803, 652] width 40 height 40
click at [789, 644] on img at bounding box center [803, 652] width 40 height 40
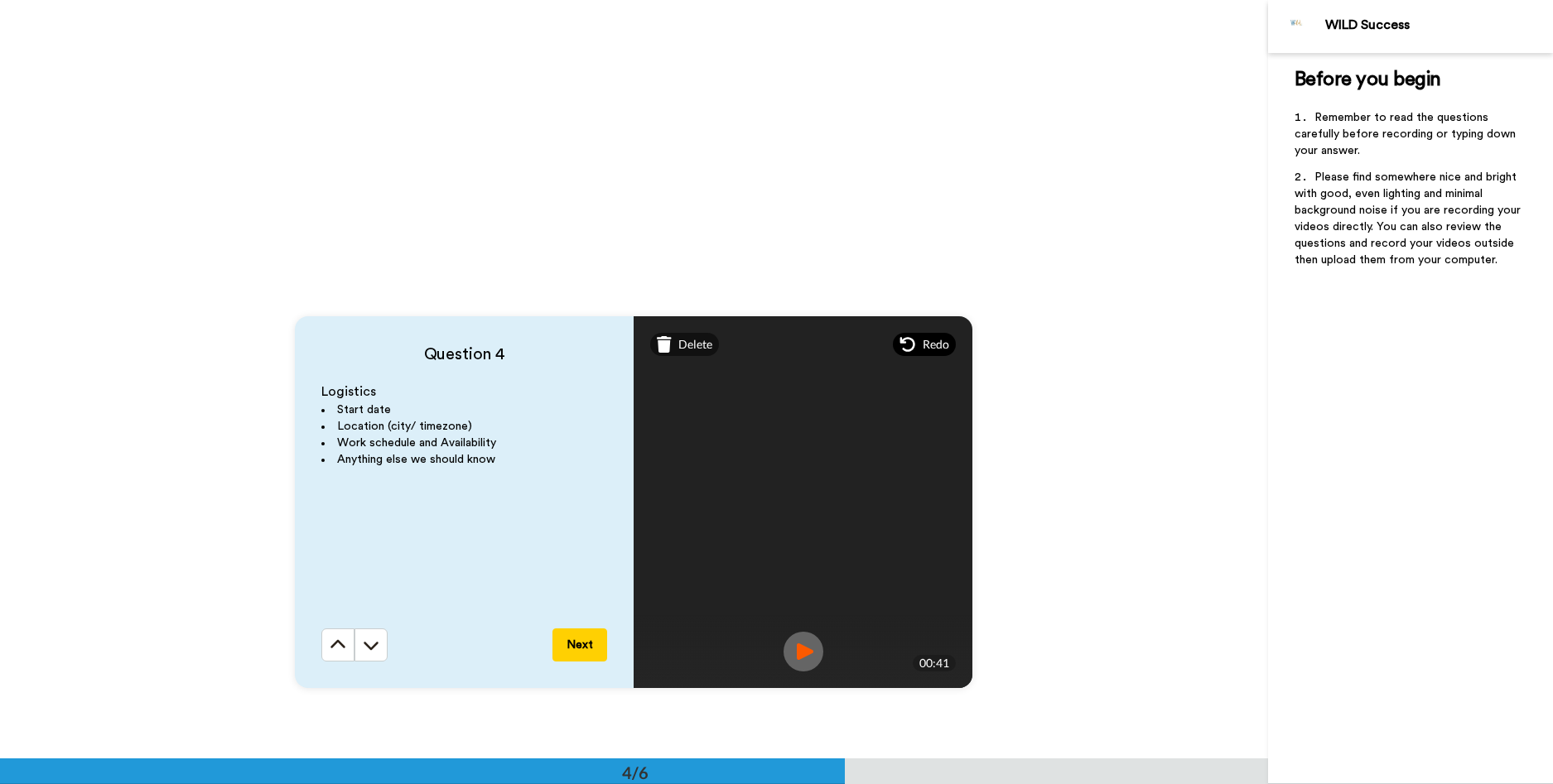
click at [932, 347] on span "Redo" at bounding box center [936, 344] width 27 height 17
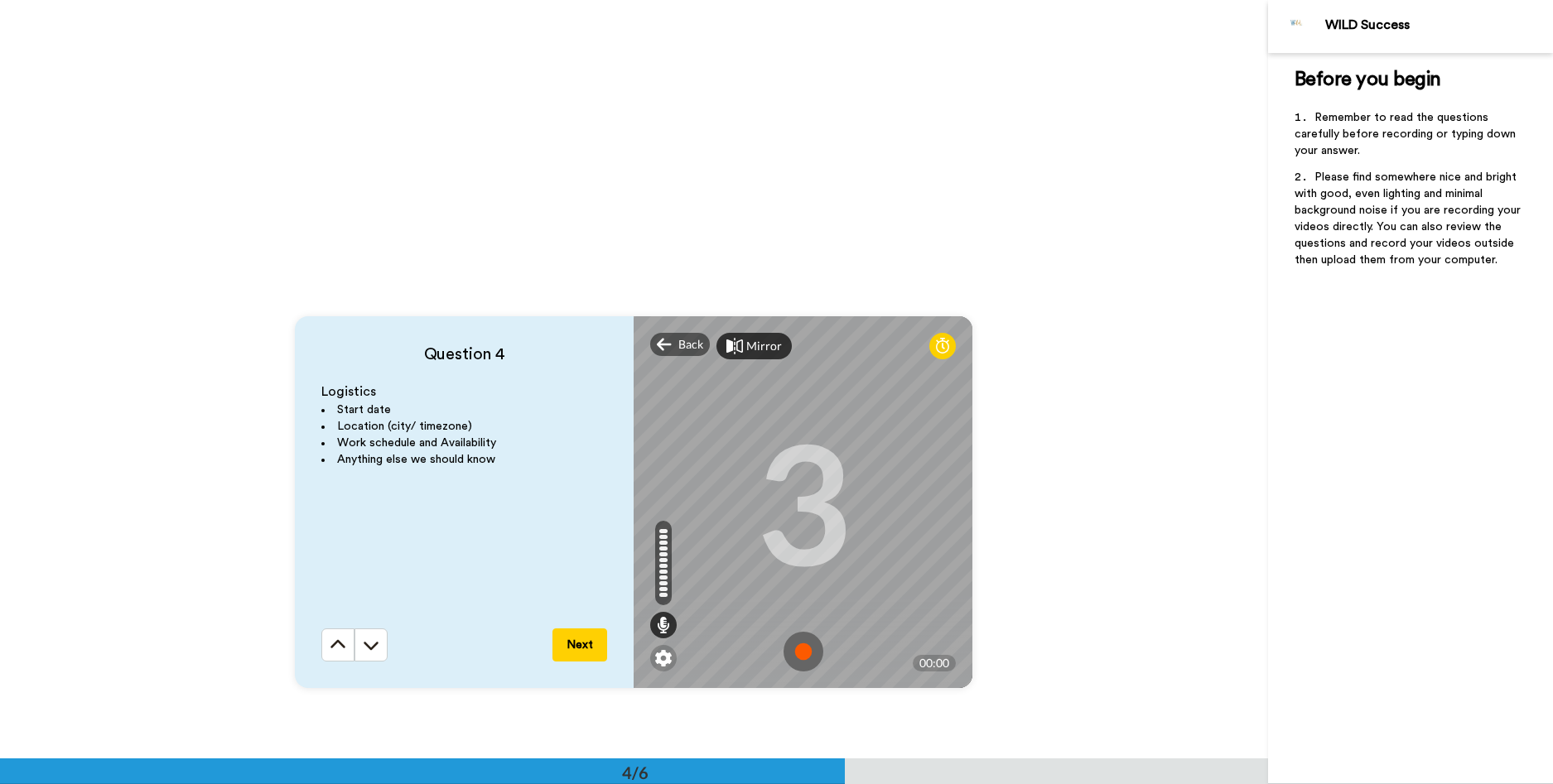
click at [809, 649] on img at bounding box center [803, 652] width 40 height 40
click at [784, 663] on img at bounding box center [803, 652] width 40 height 40
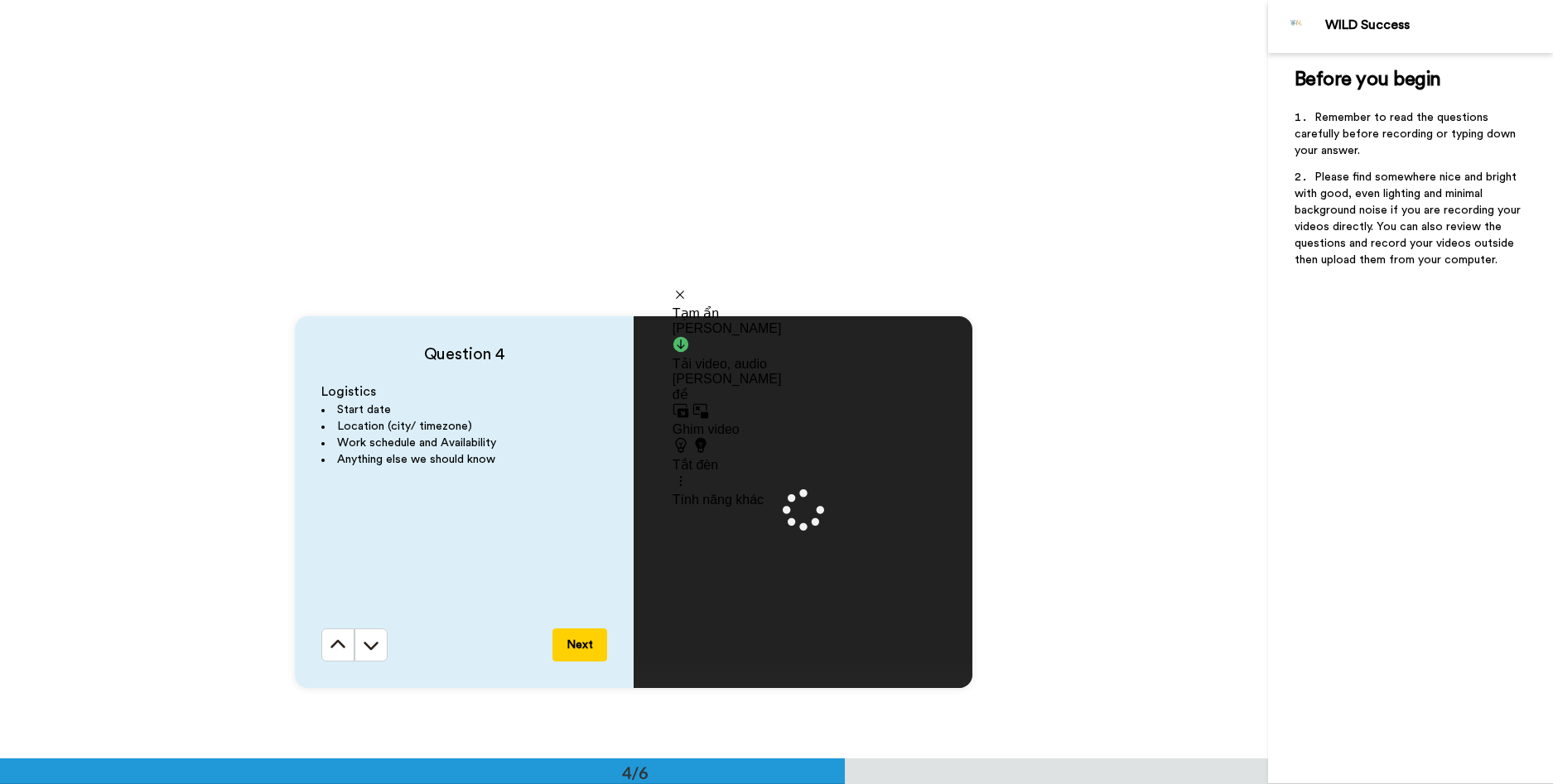
click at [787, 662] on video at bounding box center [803, 501] width 746 height 372
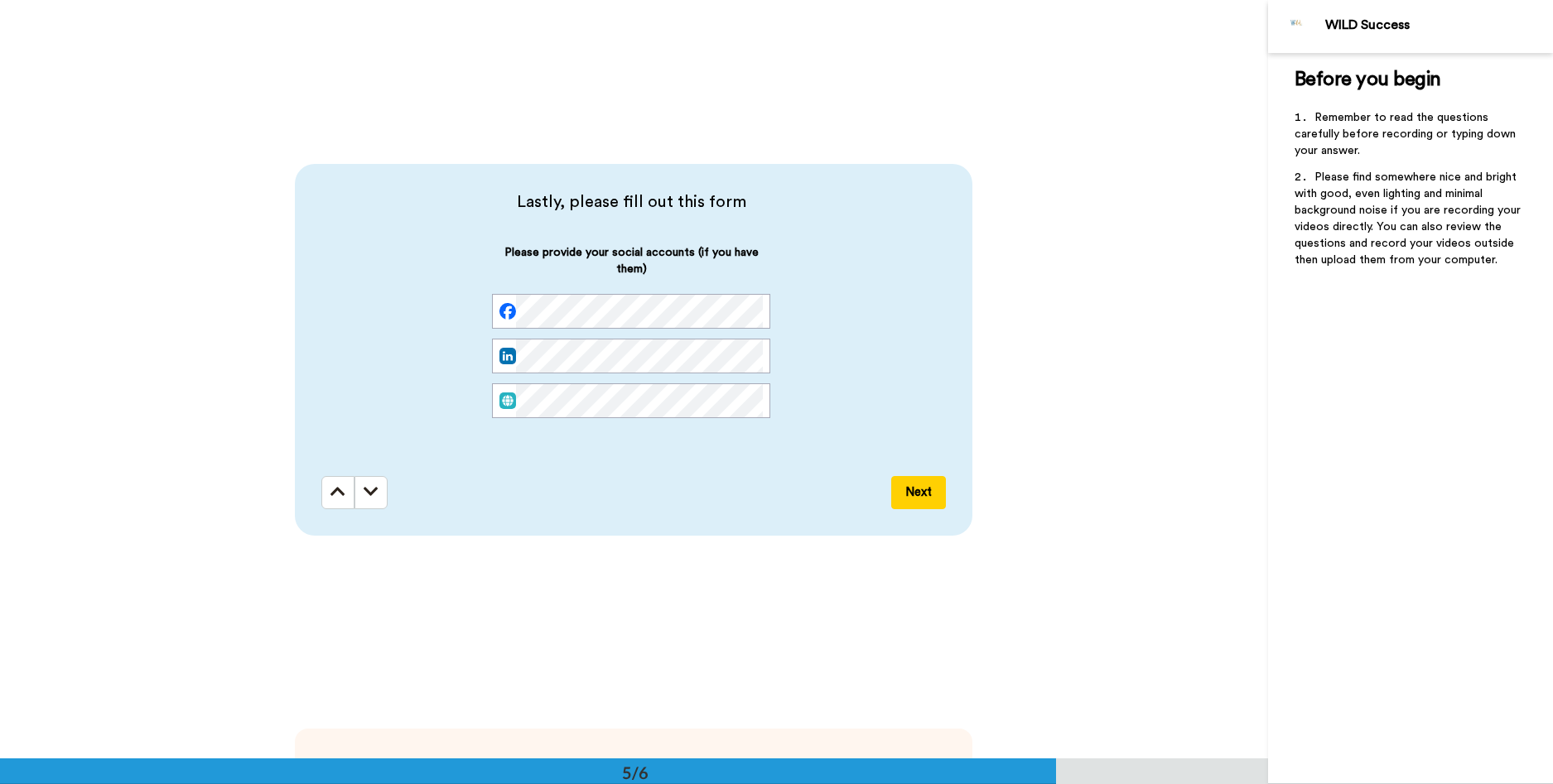
scroll to position [3146, 0]
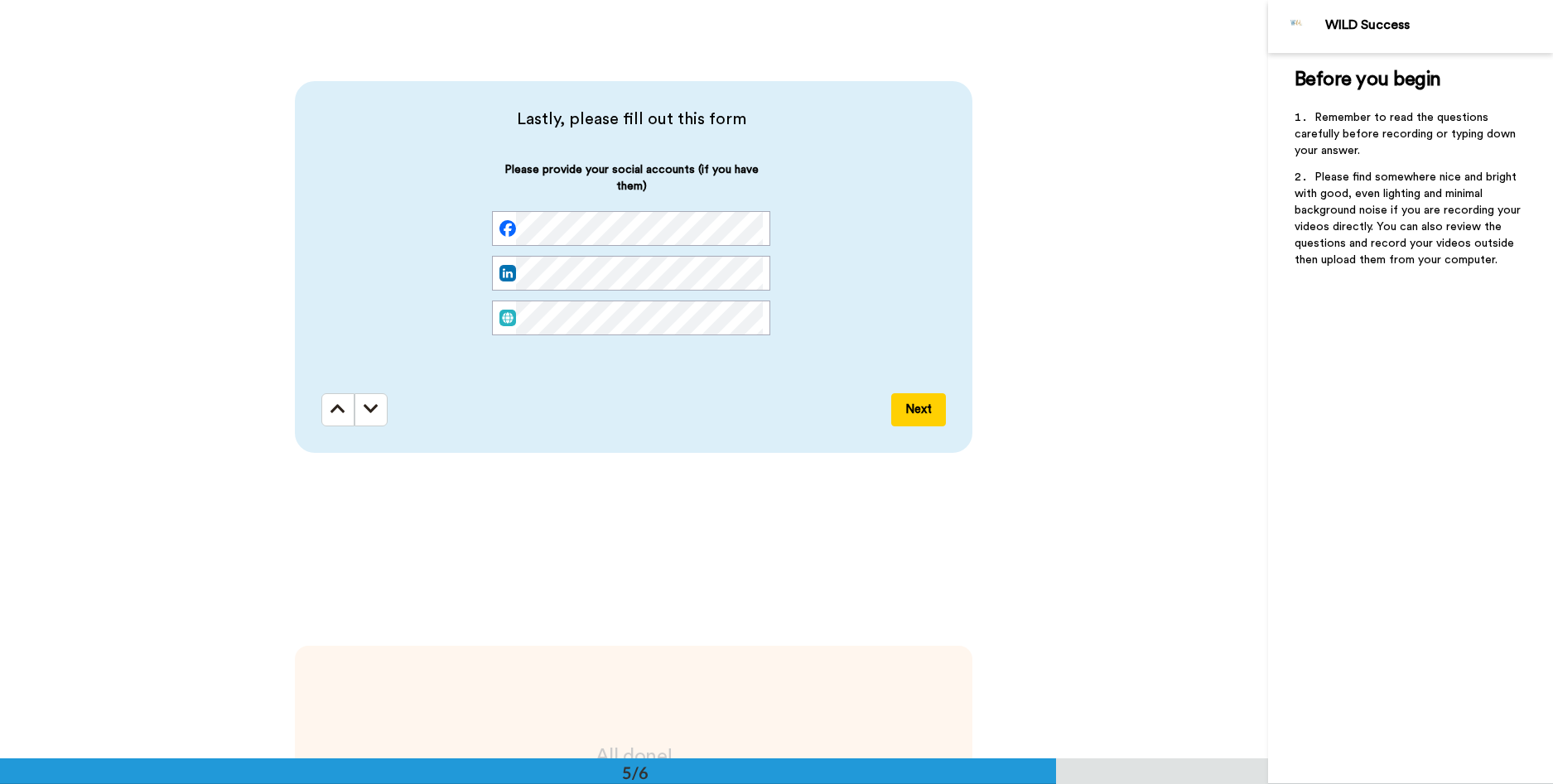
click at [897, 402] on button "Next" at bounding box center [918, 409] width 55 height 33
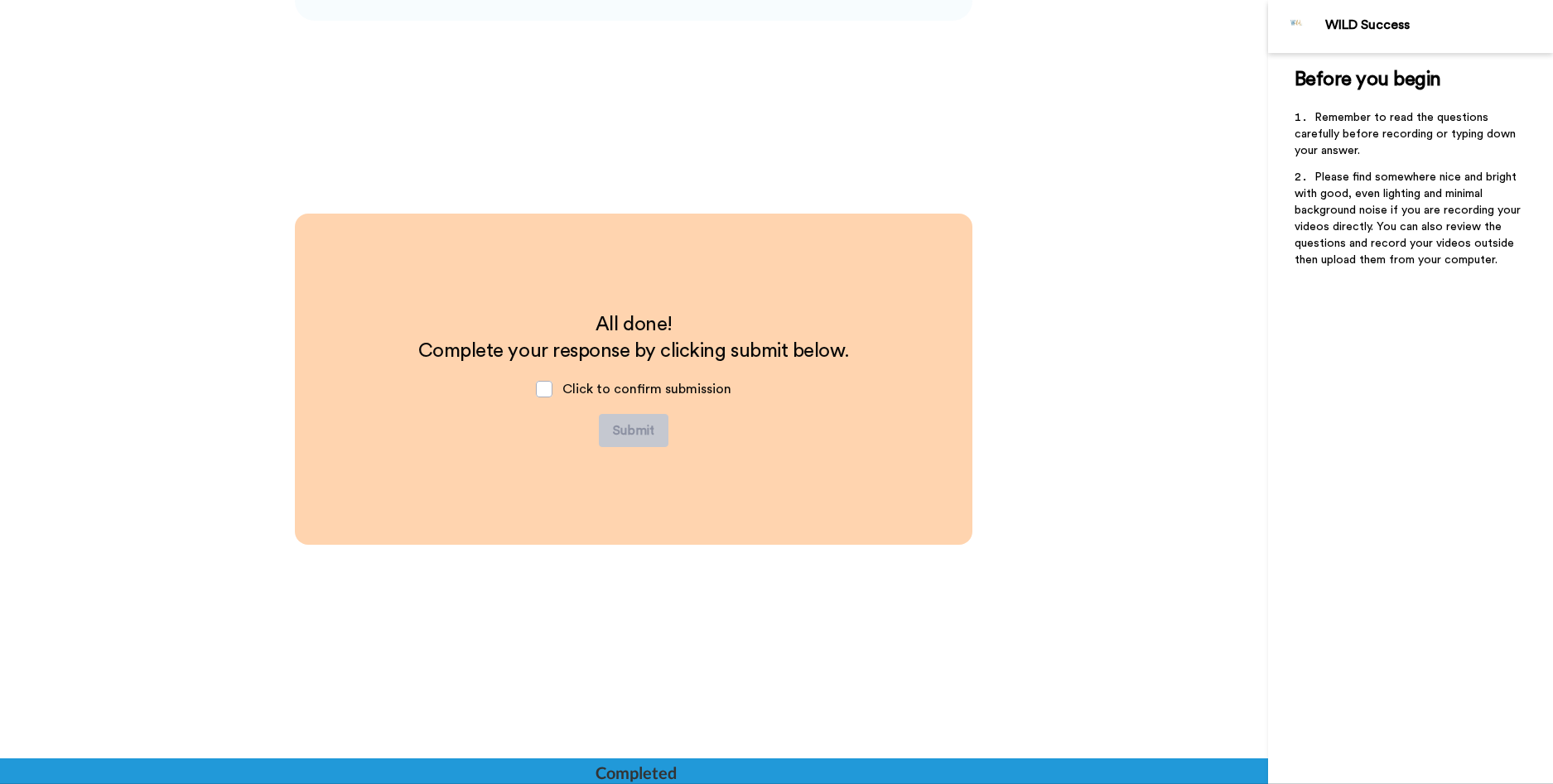
scroll to position [3579, 0]
click at [645, 382] on span "Click to confirm submission" at bounding box center [647, 388] width 169 height 13
click at [546, 389] on span at bounding box center [544, 388] width 17 height 17
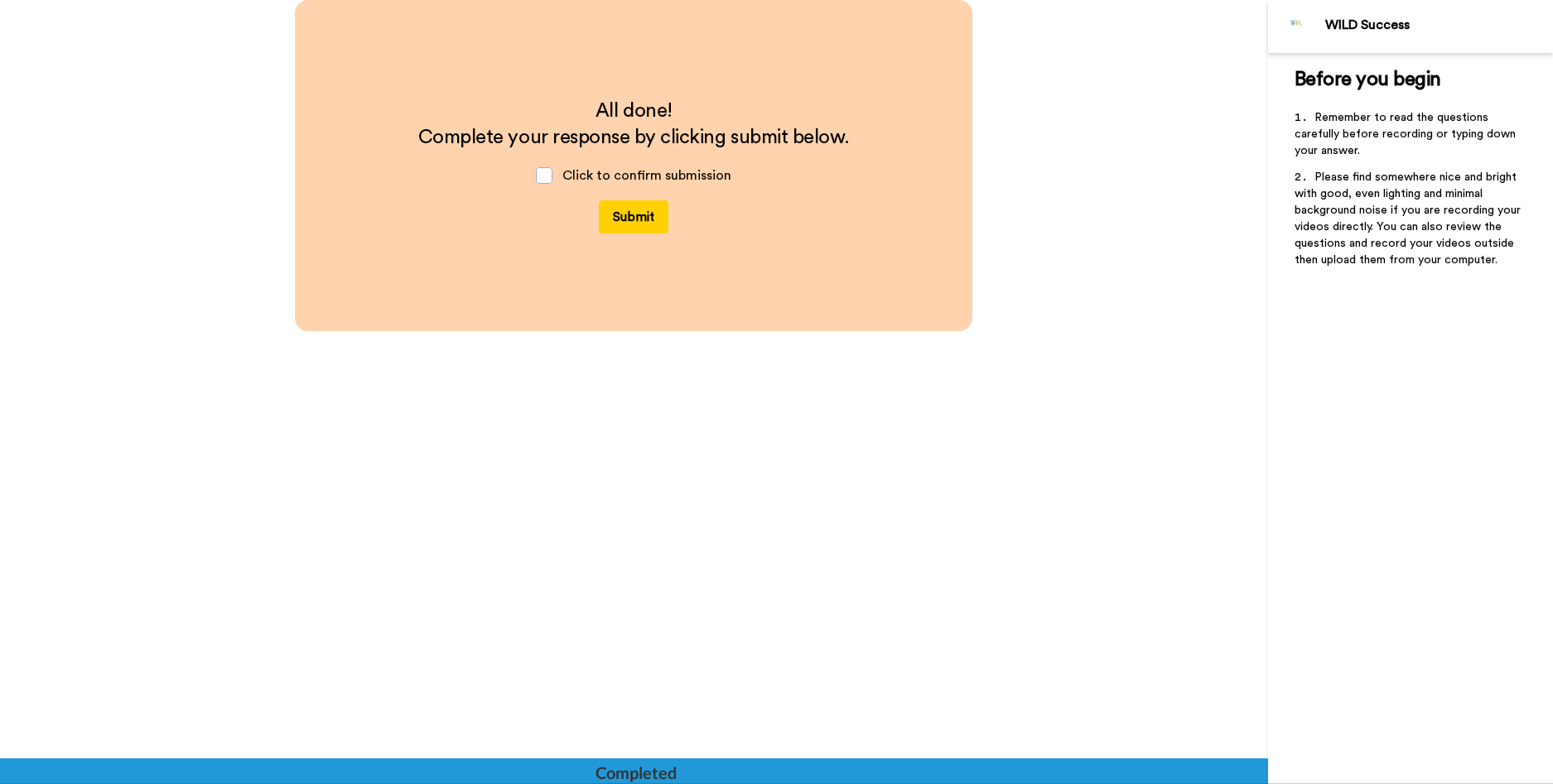
scroll to position [3709, 0]
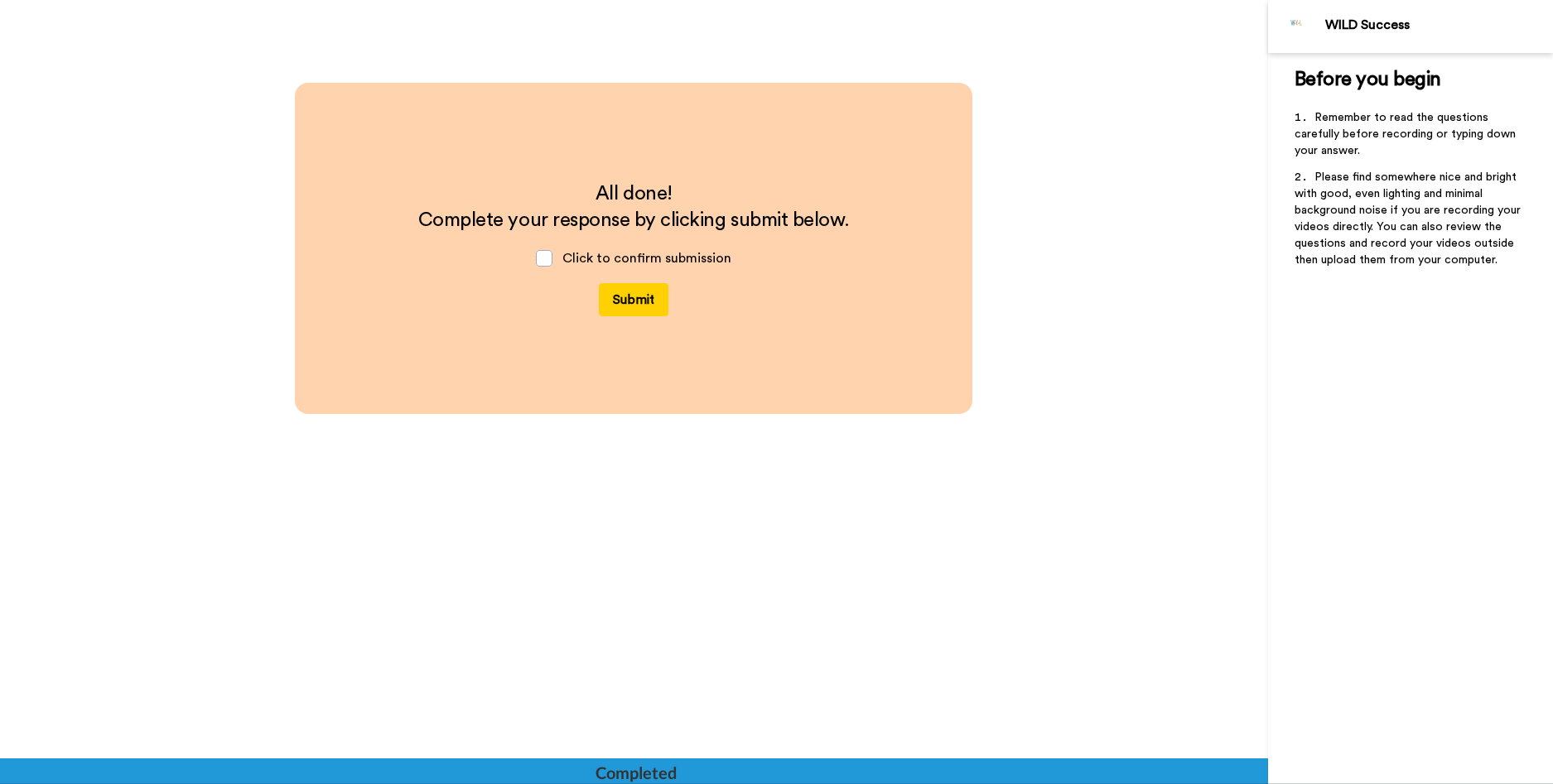
click at [619, 208] on h2 "Complete your response by clicking submit below." at bounding box center [634, 220] width 432 height 27
click at [611, 256] on span "Click to confirm submission" at bounding box center [647, 258] width 169 height 13
click at [637, 308] on button "Submit" at bounding box center [634, 299] width 70 height 33
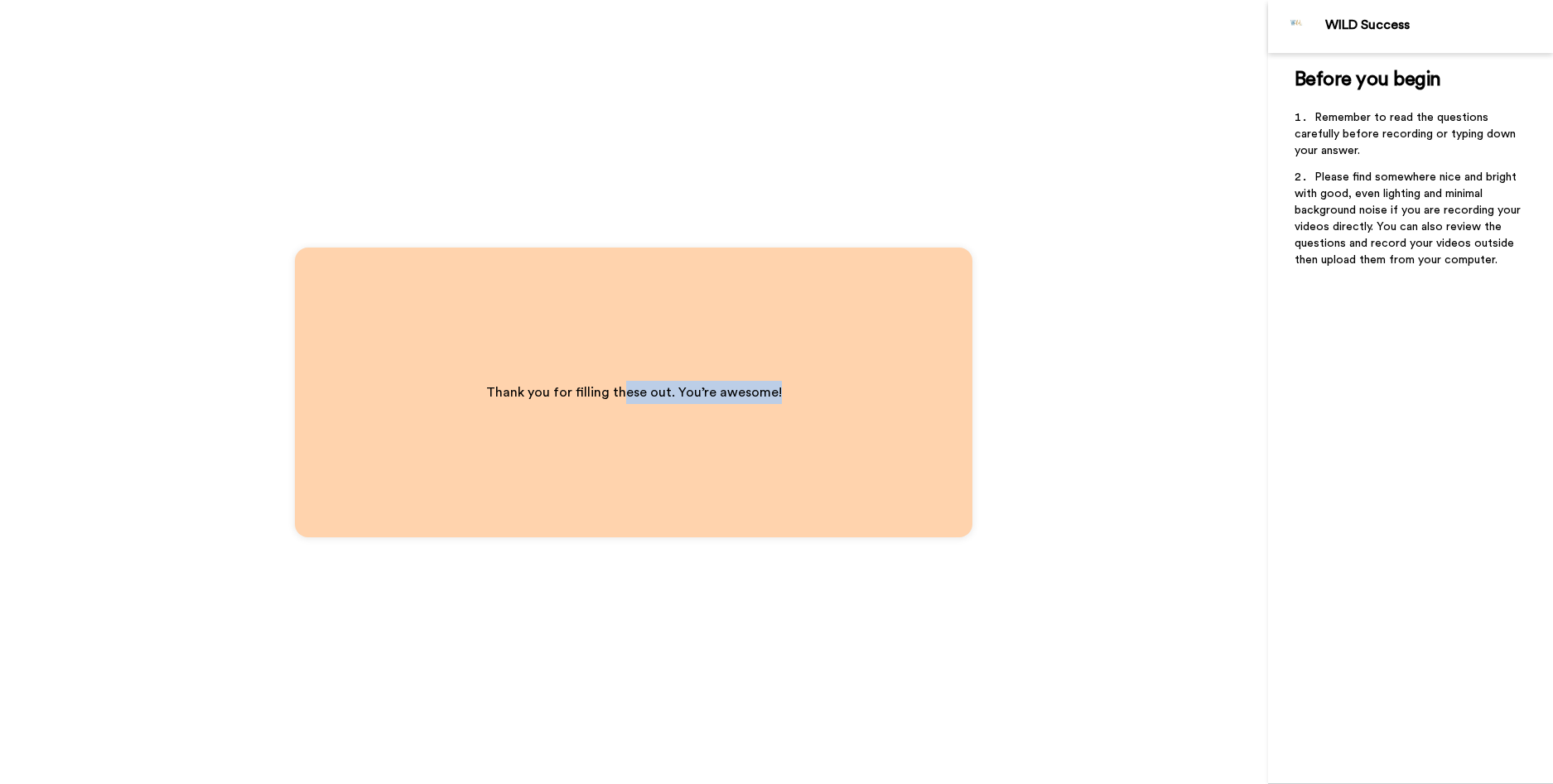
drag, startPoint x: 628, startPoint y: 372, endPoint x: 839, endPoint y: 402, distance: 213.1
click at [839, 402] on div "Thank you for filling these out. You’re awesome!" at bounding box center [633, 392] width 678 height 290
